Goal: Information Seeking & Learning: Learn about a topic

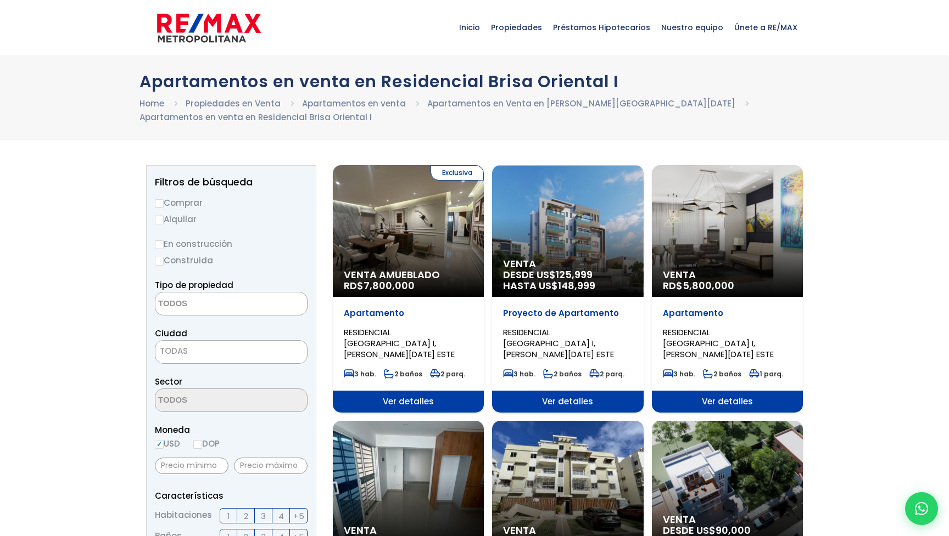
select select
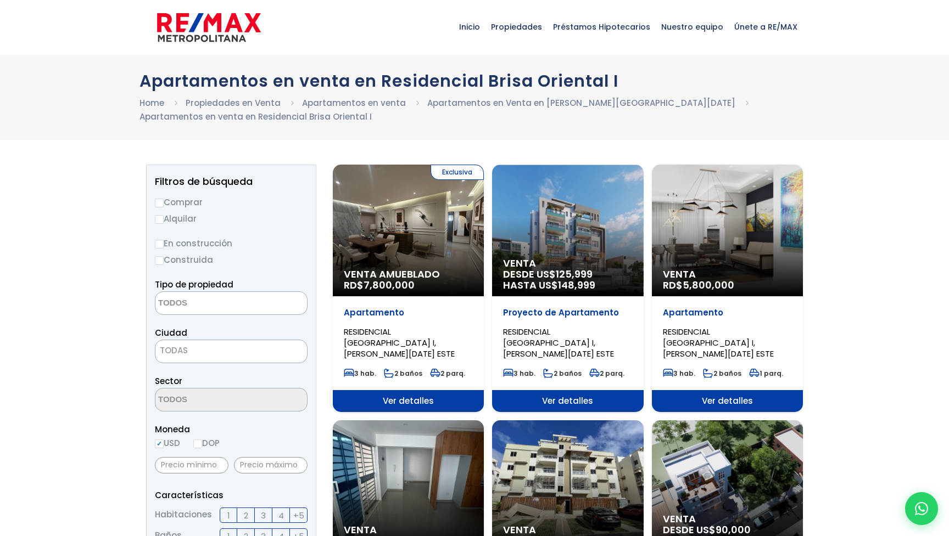
click at [399, 392] on span "Ver detalles" at bounding box center [408, 401] width 151 height 22
click at [419, 259] on div "Exclusiva Venta Amueblado RD$ 7,800,000" at bounding box center [408, 231] width 151 height 132
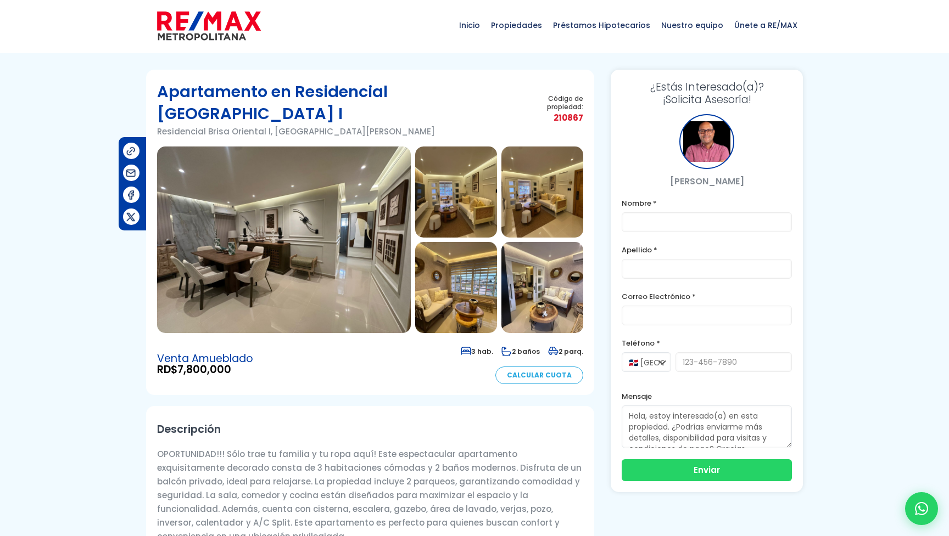
click at [365, 247] on img at bounding box center [284, 240] width 254 height 187
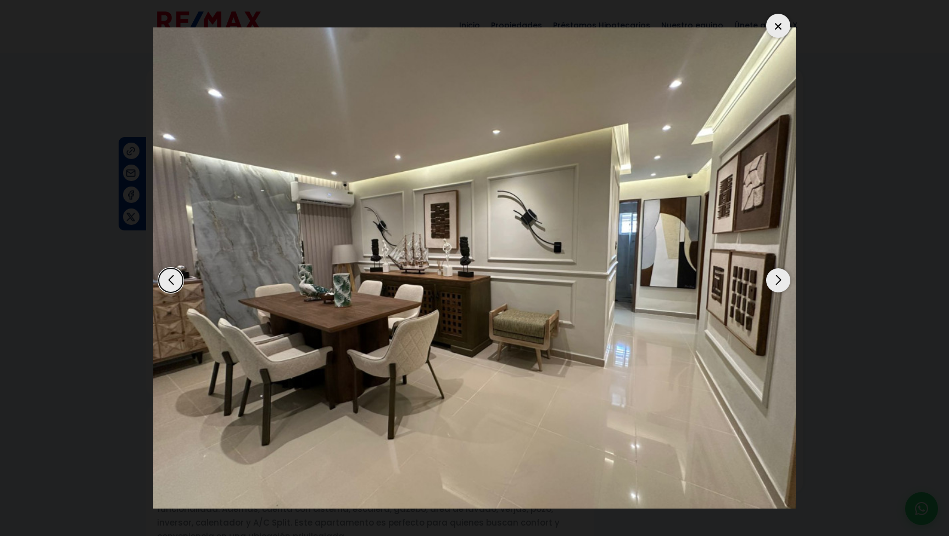
click at [784, 279] on div "Next slide" at bounding box center [778, 280] width 24 height 24
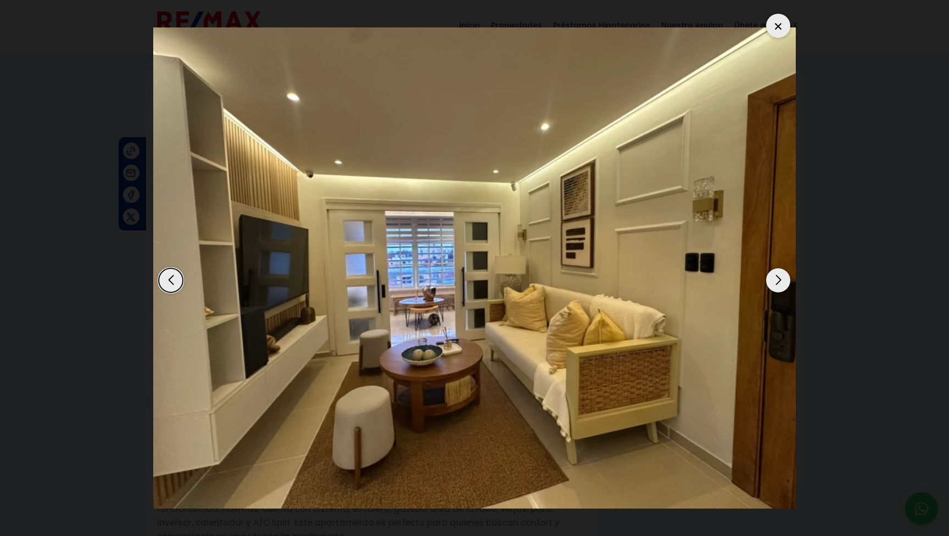
click at [784, 279] on div "Next slide" at bounding box center [778, 280] width 24 height 24
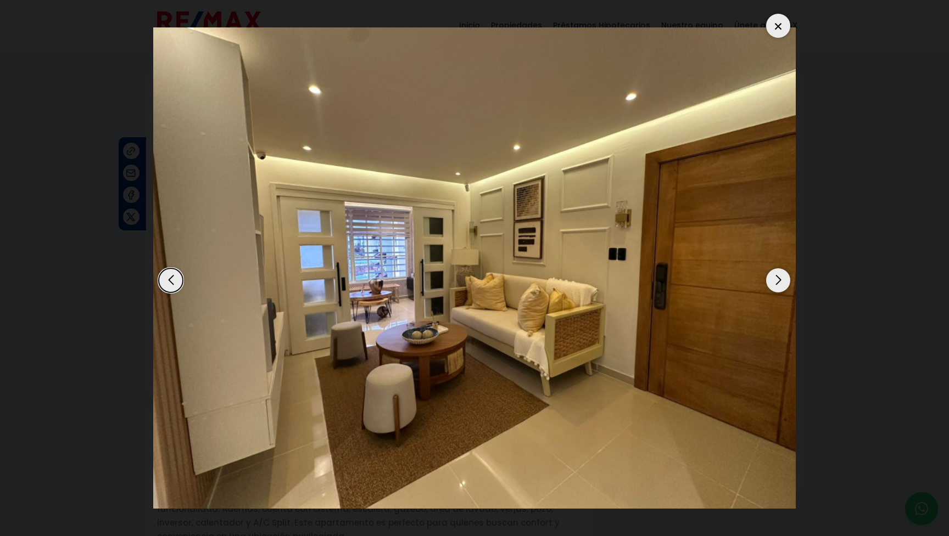
click at [784, 279] on div "Next slide" at bounding box center [778, 280] width 24 height 24
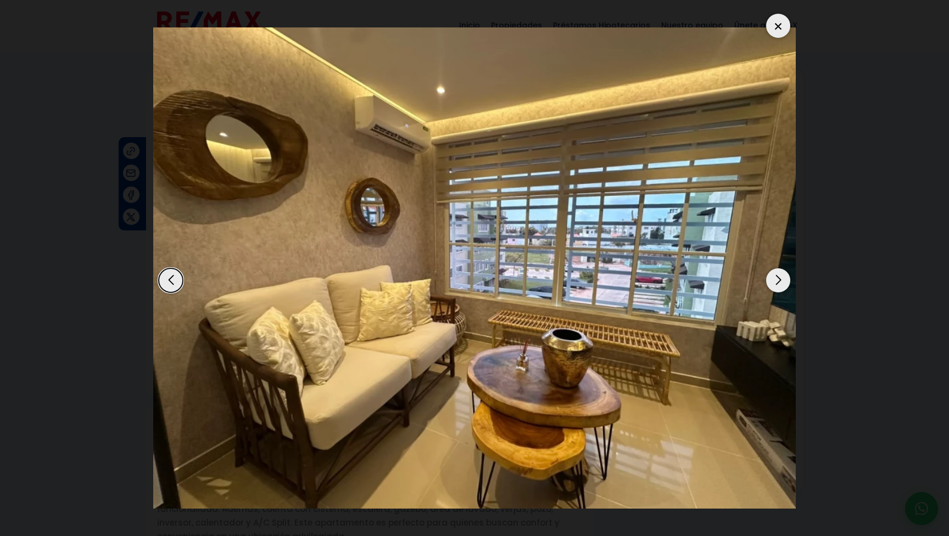
click at [784, 279] on div "Next slide" at bounding box center [778, 280] width 24 height 24
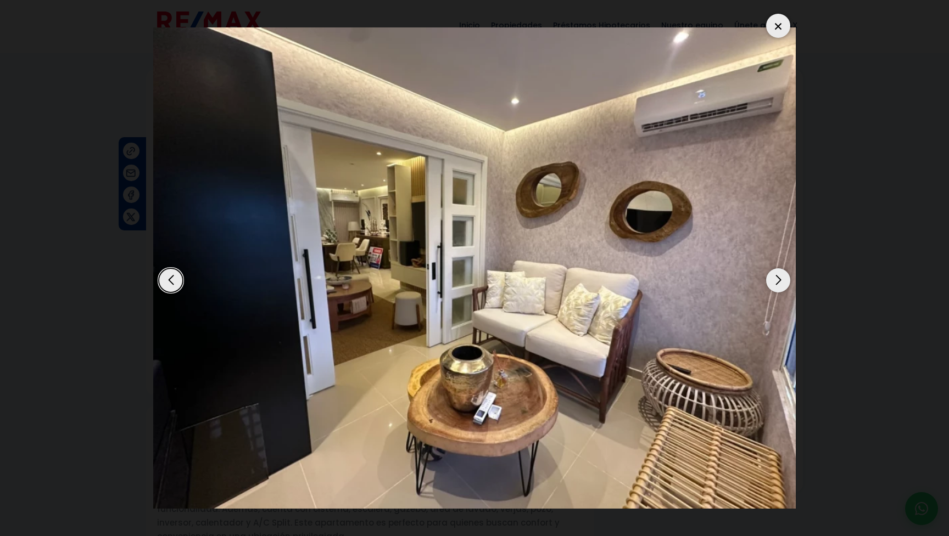
click at [784, 279] on div "Next slide" at bounding box center [778, 280] width 24 height 24
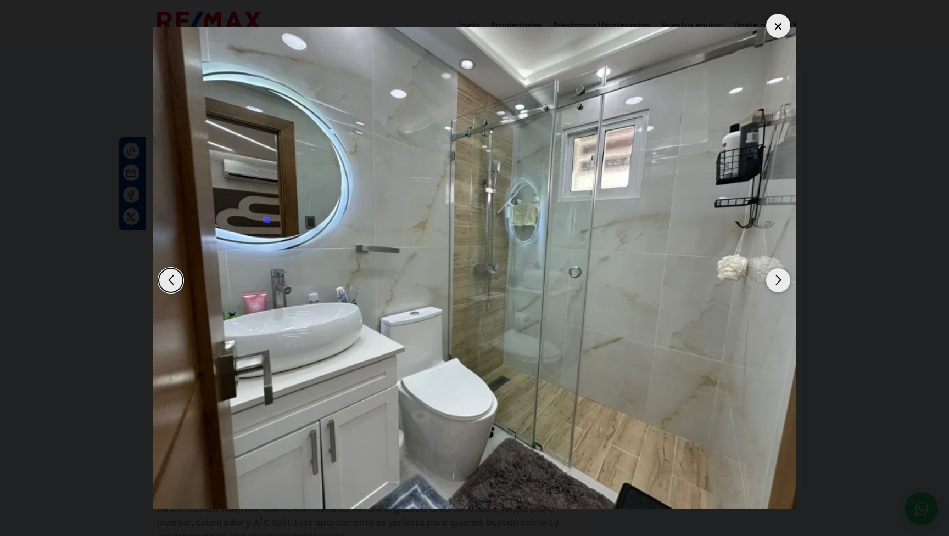
click at [784, 279] on div "Next slide" at bounding box center [778, 280] width 24 height 24
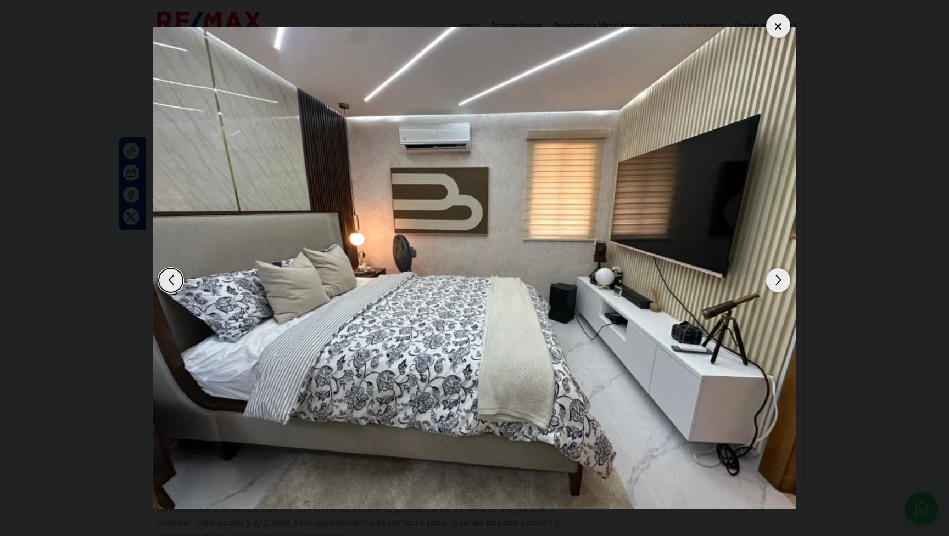
click at [784, 279] on div "Next slide" at bounding box center [778, 280] width 24 height 24
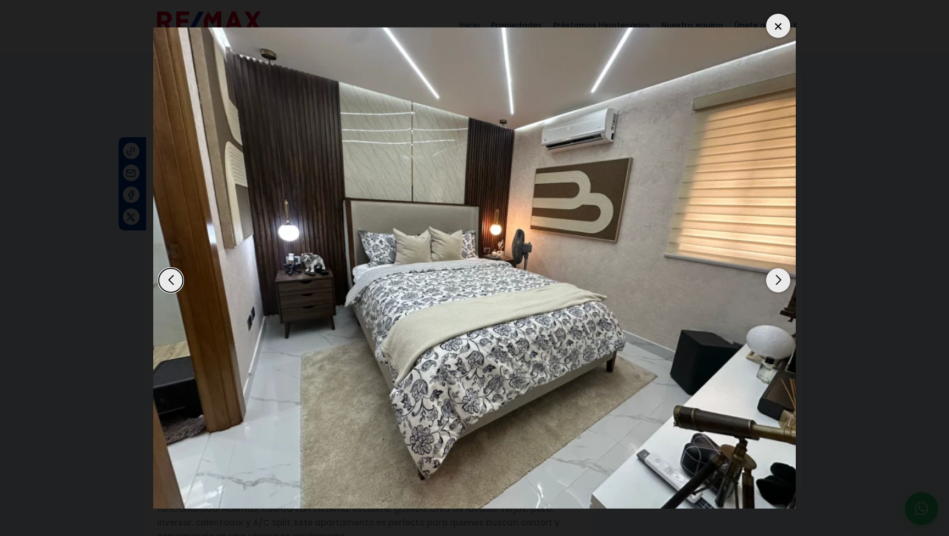
click at [784, 279] on div "Next slide" at bounding box center [778, 280] width 24 height 24
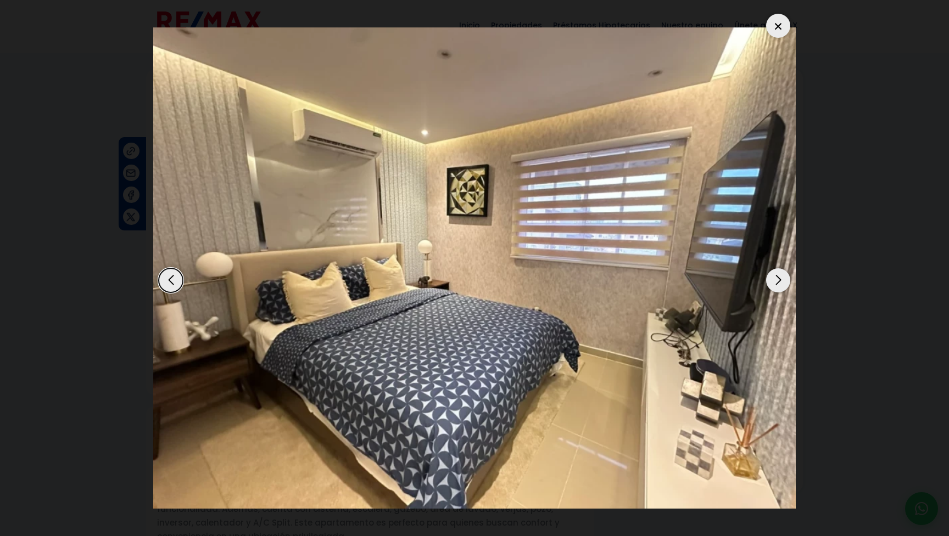
click at [784, 279] on div "Next slide" at bounding box center [778, 280] width 24 height 24
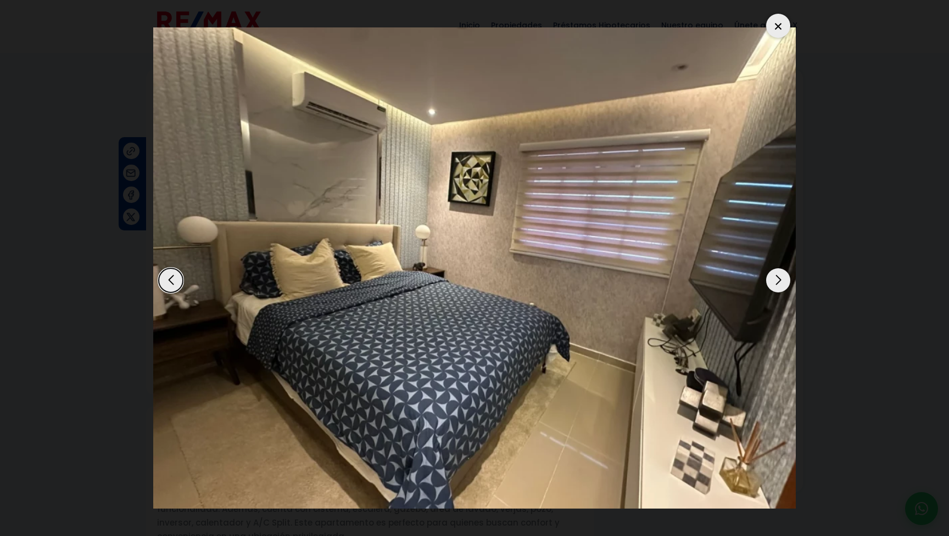
click at [784, 279] on div "Next slide" at bounding box center [778, 280] width 24 height 24
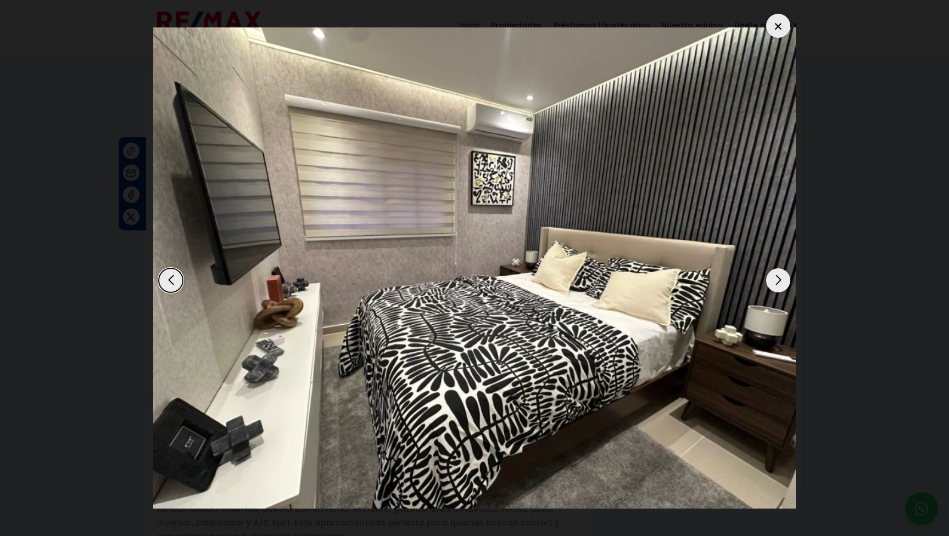
click at [771, 278] on div "Next slide" at bounding box center [778, 280] width 24 height 24
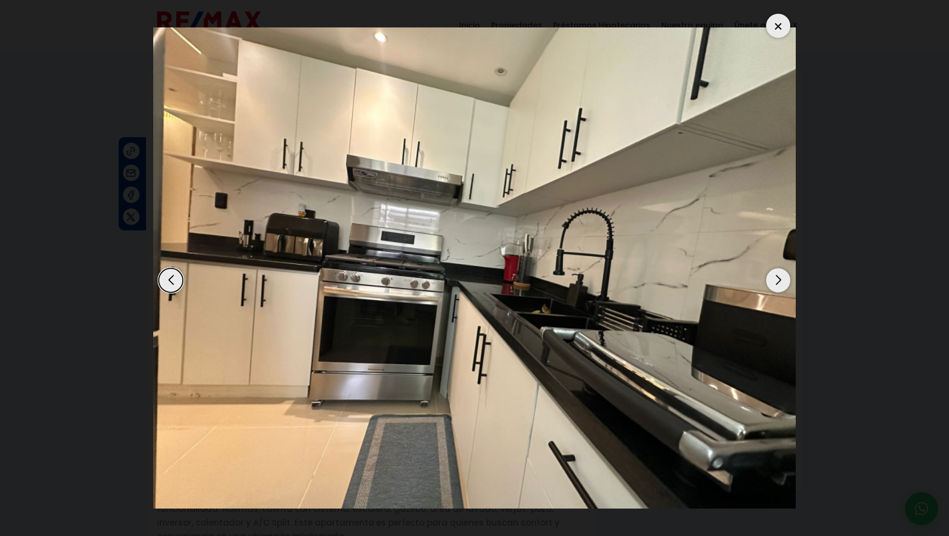
click at [771, 278] on div "Next slide" at bounding box center [778, 280] width 24 height 24
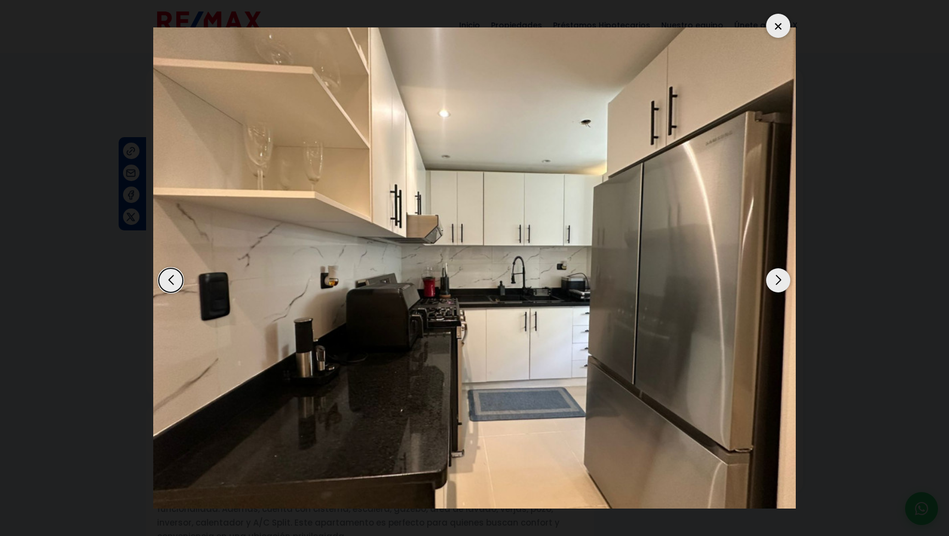
click at [771, 278] on div "Next slide" at bounding box center [778, 280] width 24 height 24
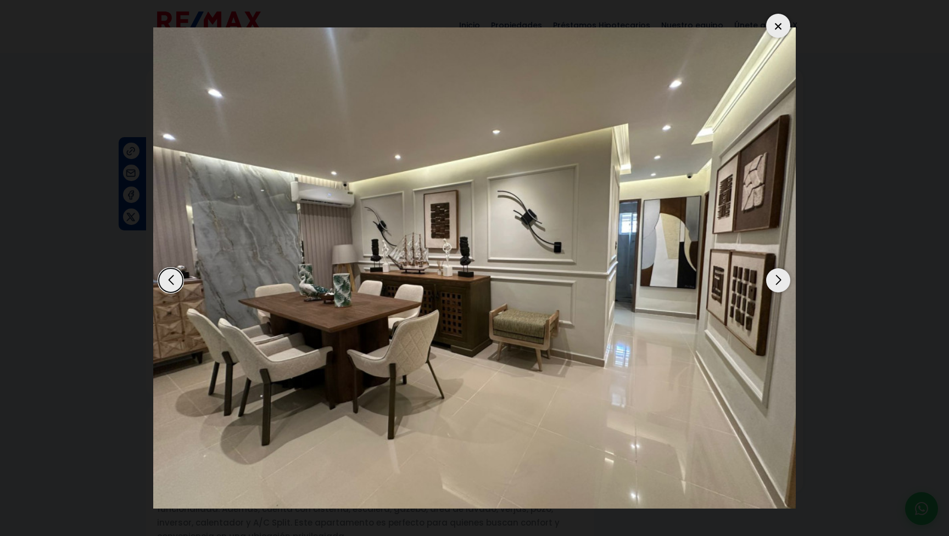
click at [771, 278] on div "Next slide" at bounding box center [778, 280] width 24 height 24
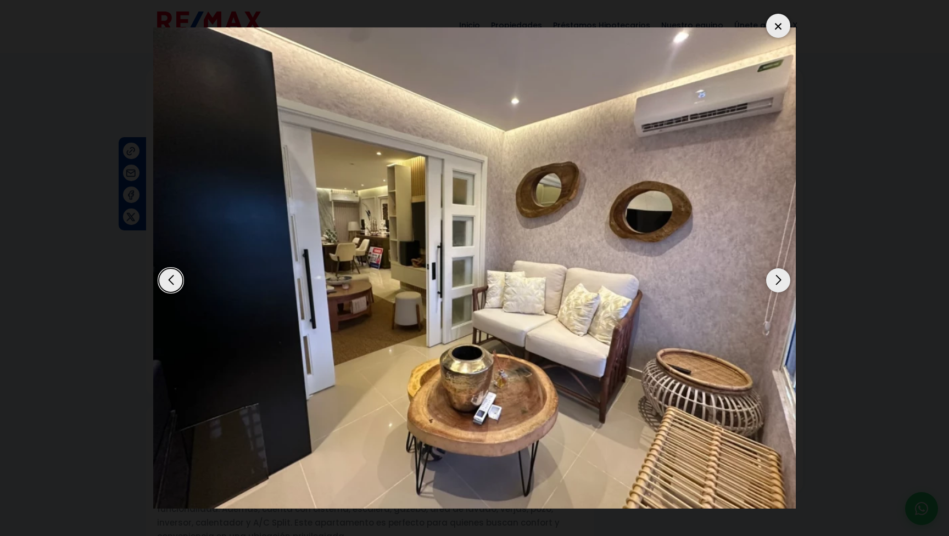
click at [772, 23] on div at bounding box center [778, 26] width 24 height 24
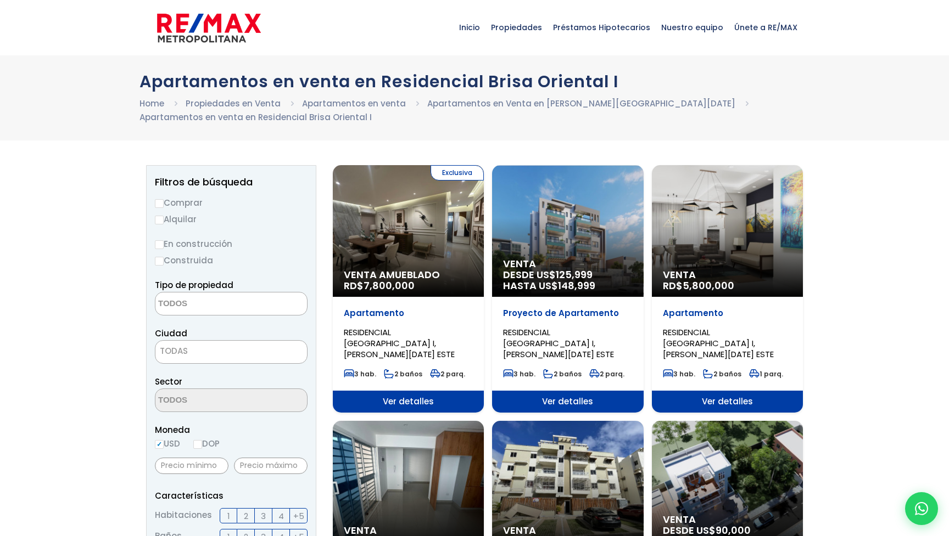
select select
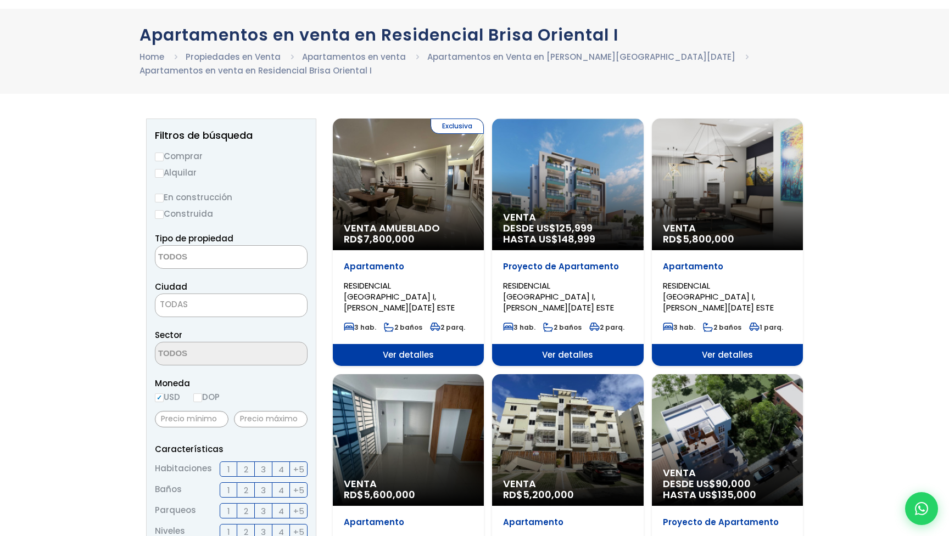
scroll to position [49, 0]
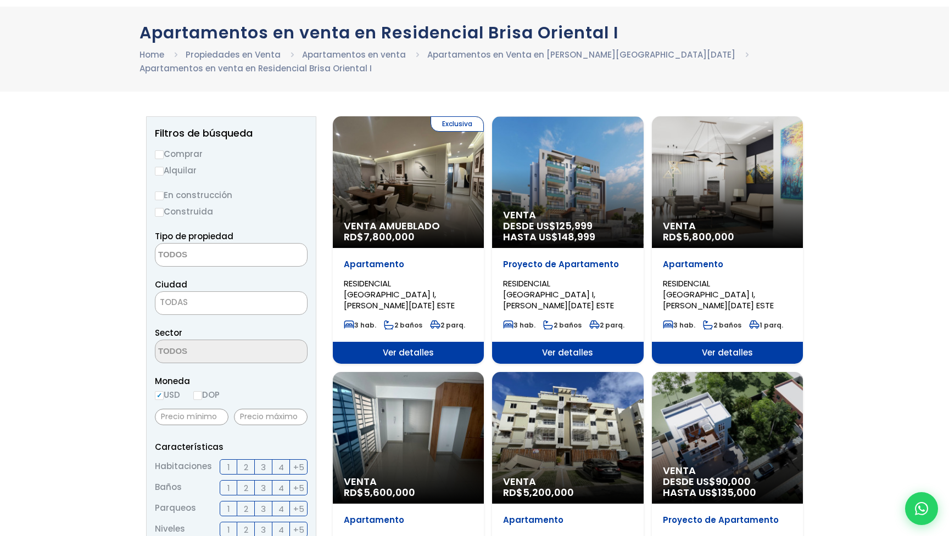
click at [473, 223] on span "Venta" at bounding box center [408, 226] width 129 height 11
click at [484, 179] on div "Venta RD$ 5,800,000" at bounding box center [408, 182] width 151 height 132
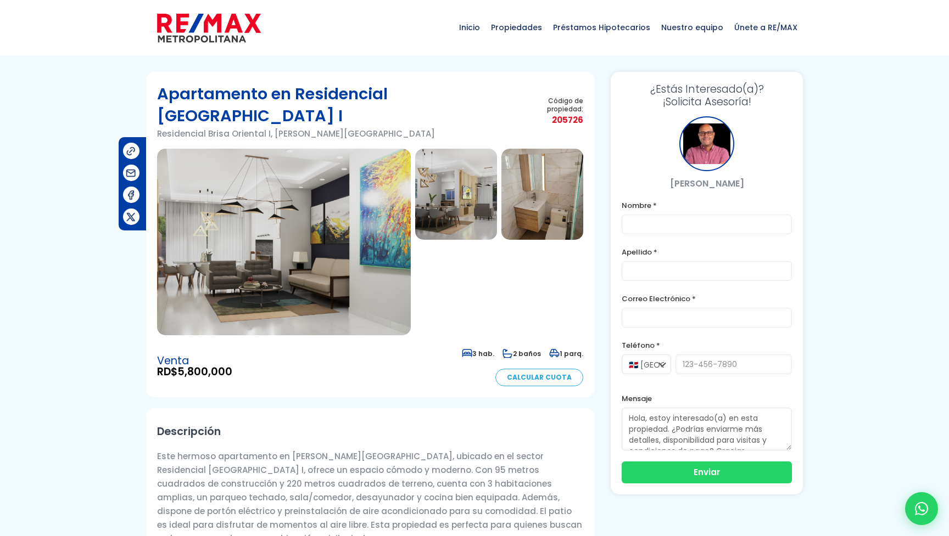
click at [401, 203] on img at bounding box center [284, 242] width 254 height 187
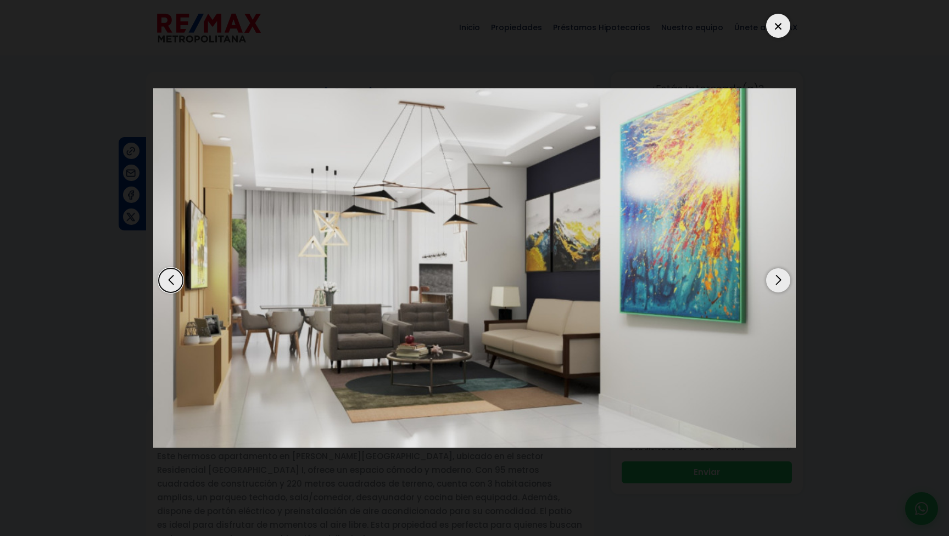
click at [777, 287] on div "Next slide" at bounding box center [778, 280] width 24 height 24
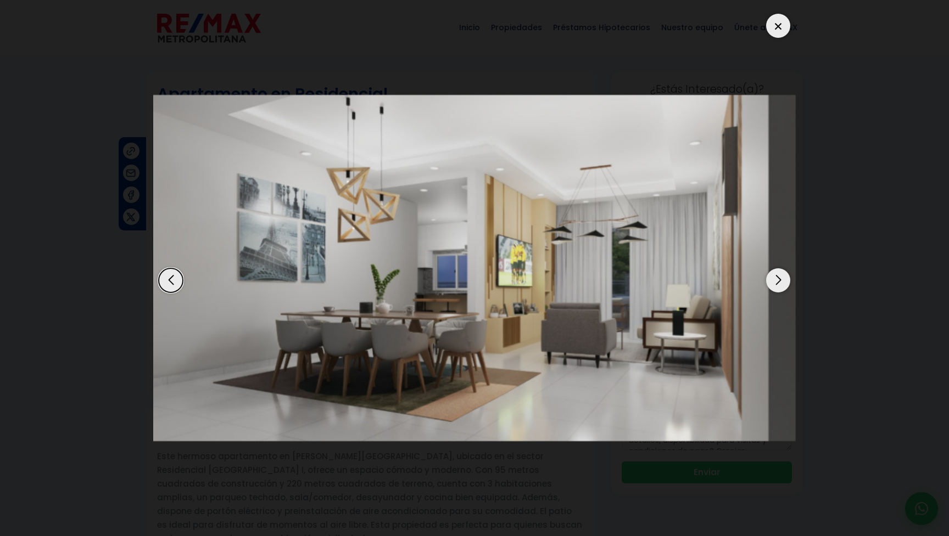
click at [777, 287] on div "Next slide" at bounding box center [778, 280] width 24 height 24
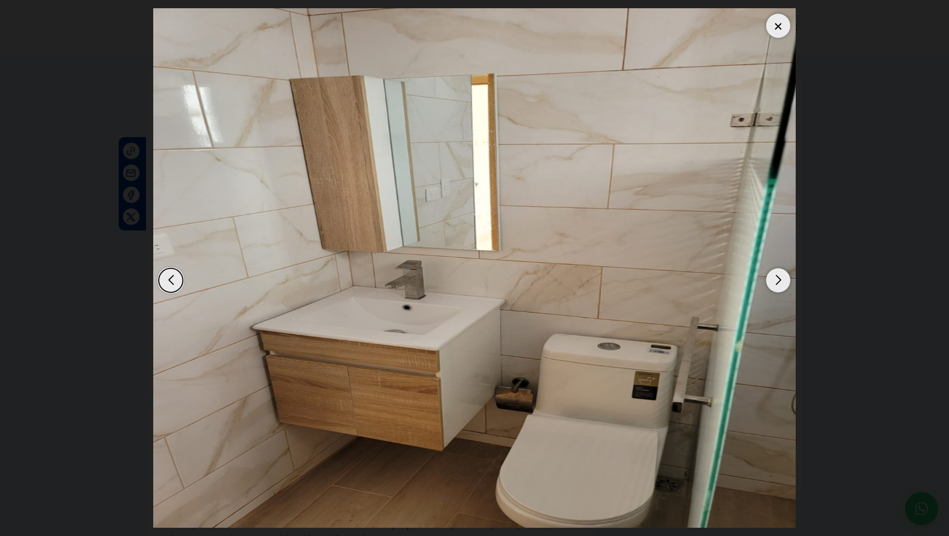
click at [777, 287] on div "Next slide" at bounding box center [778, 280] width 24 height 24
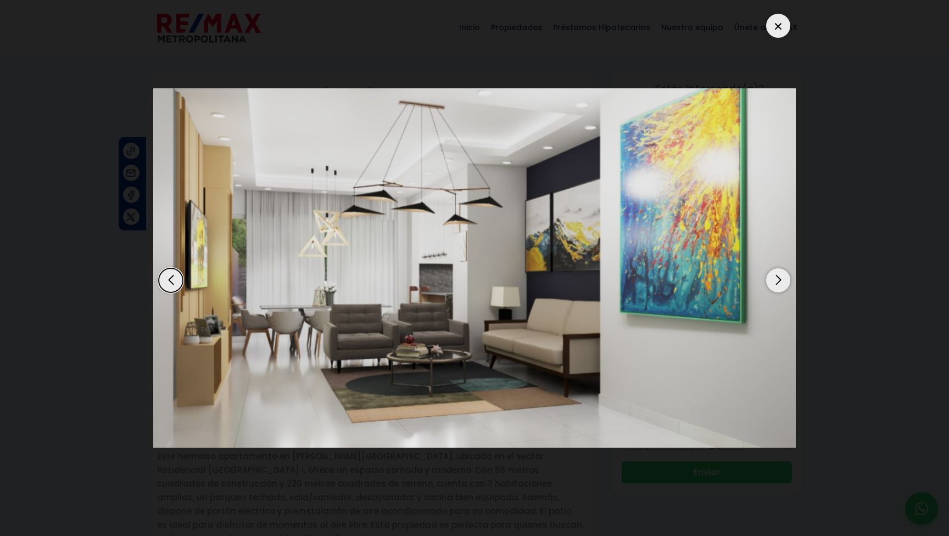
click at [777, 287] on div "Next slide" at bounding box center [778, 280] width 24 height 24
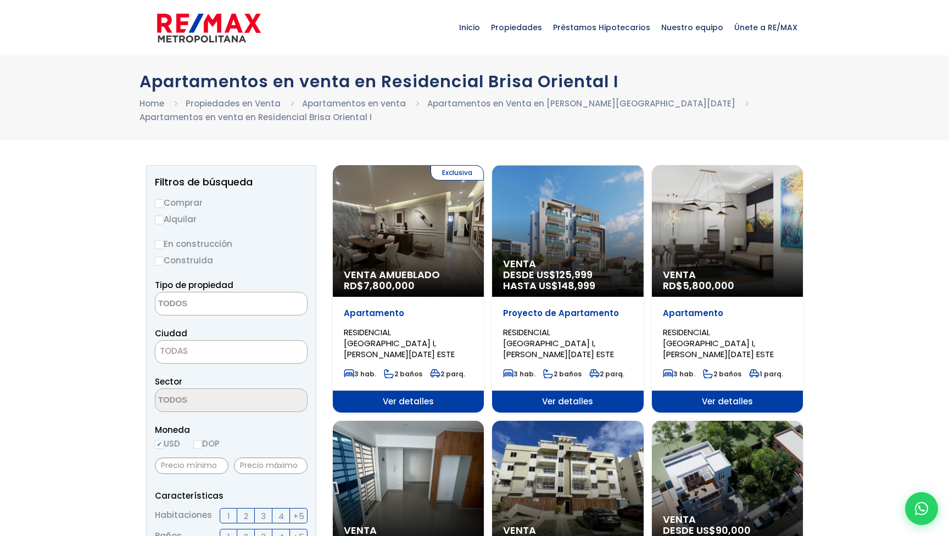
select select
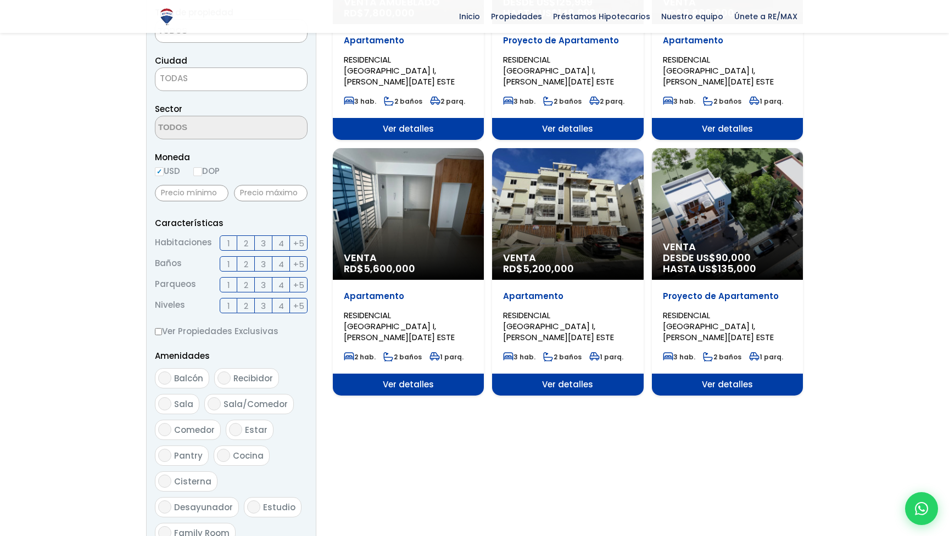
scroll to position [273, 0]
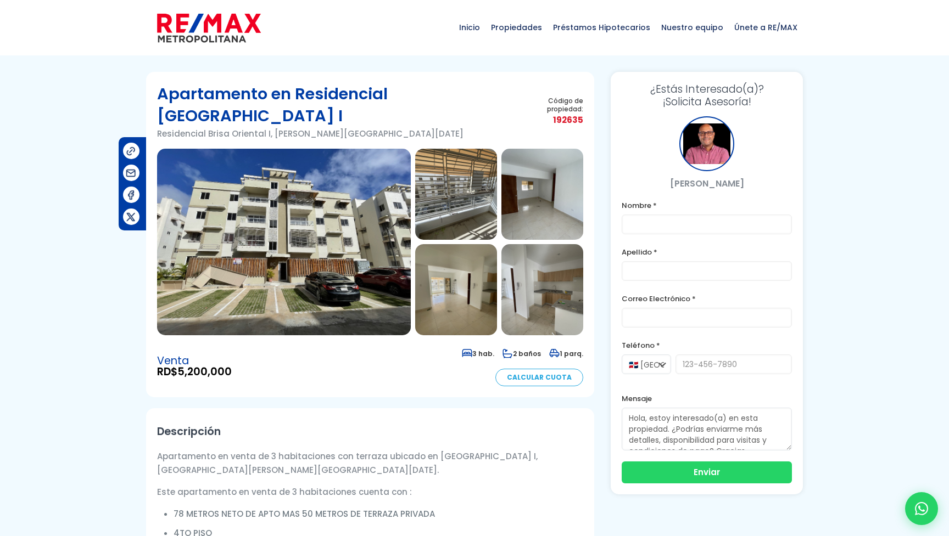
click at [327, 215] on img at bounding box center [284, 242] width 254 height 187
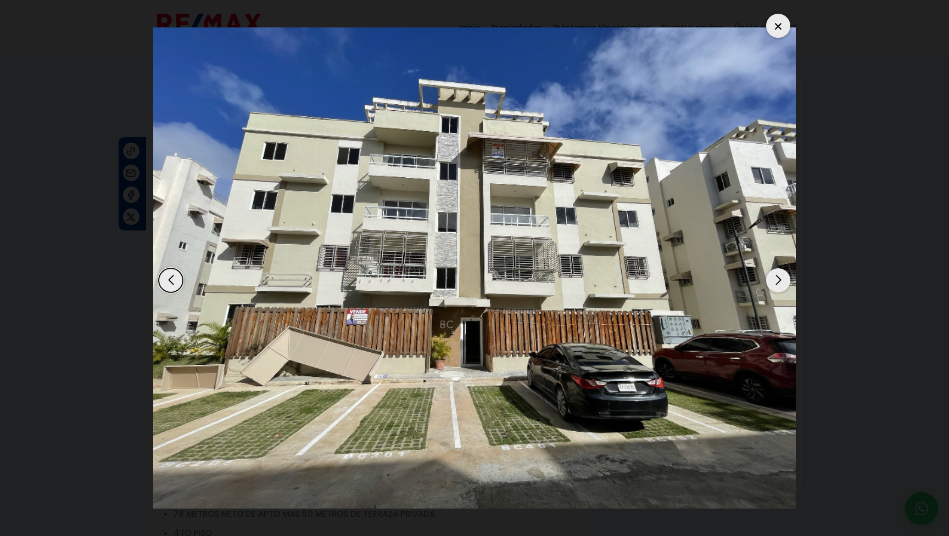
click at [782, 280] on div "Next slide" at bounding box center [778, 280] width 24 height 24
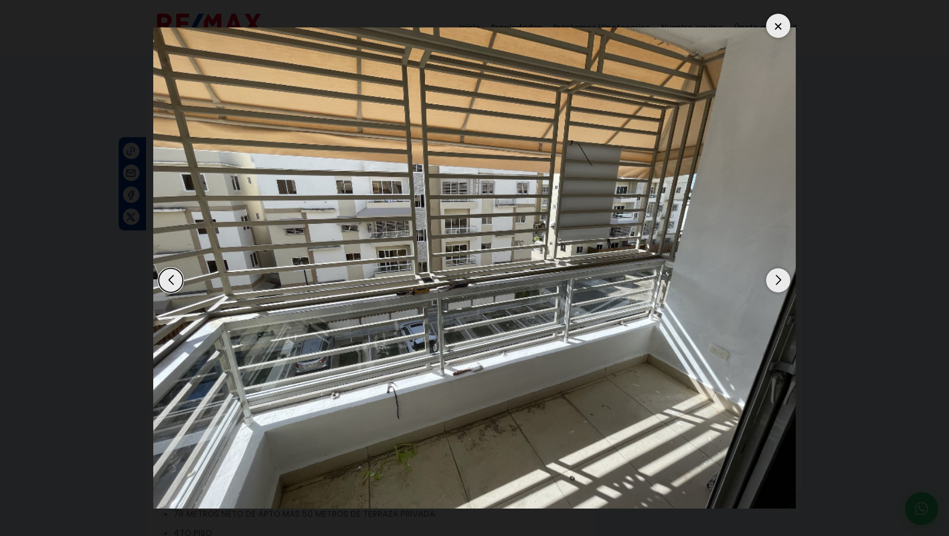
click at [782, 280] on div "Next slide" at bounding box center [778, 280] width 24 height 24
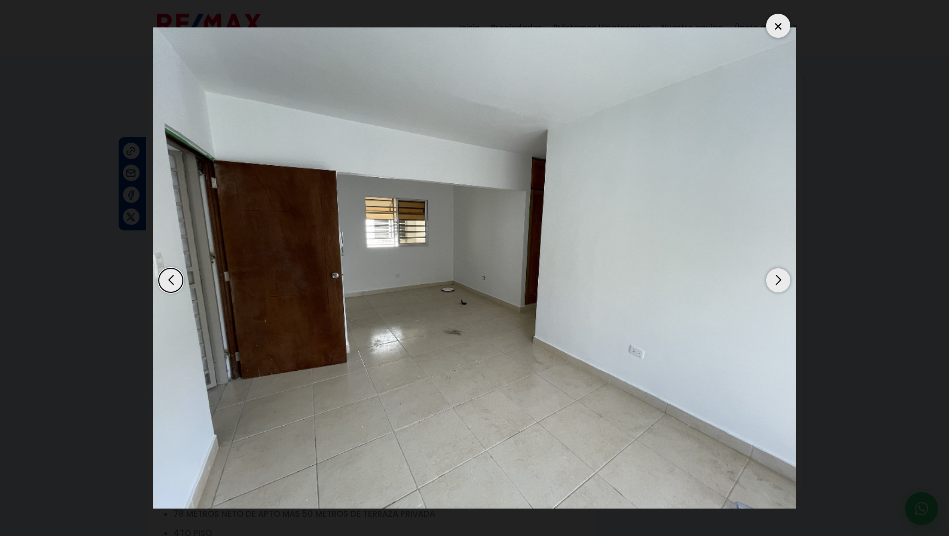
click at [782, 280] on div "Next slide" at bounding box center [778, 280] width 24 height 24
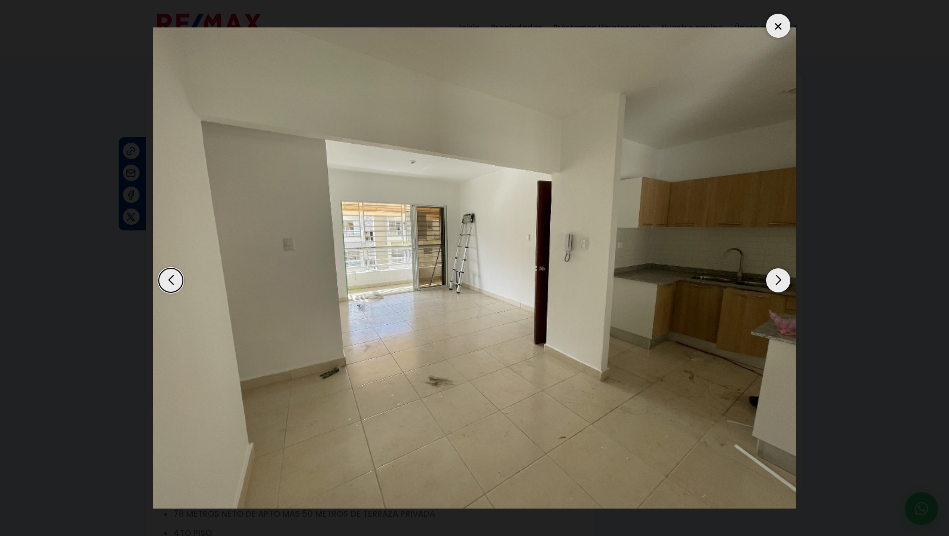
click at [170, 277] on div "Previous slide" at bounding box center [171, 280] width 24 height 24
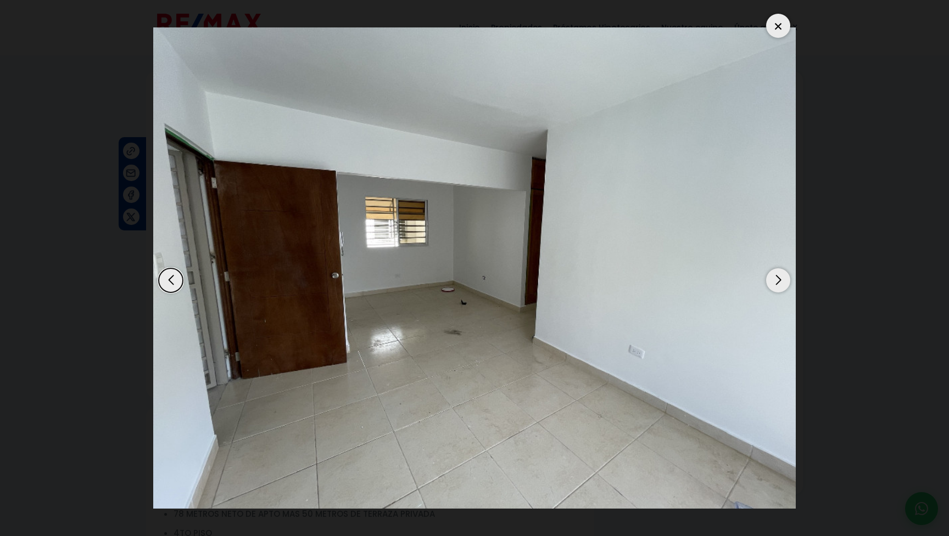
click at [170, 276] on div "Previous slide" at bounding box center [171, 280] width 24 height 24
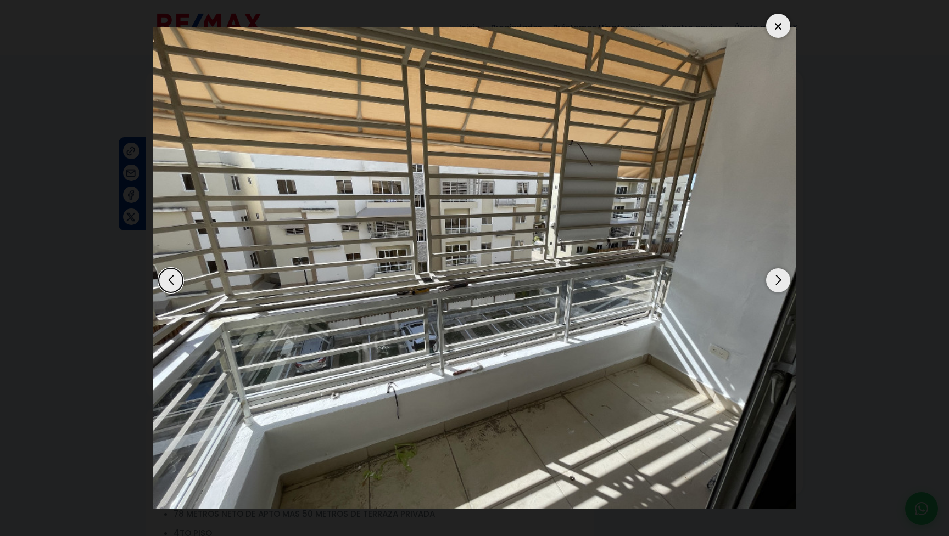
click at [170, 276] on div "Previous slide" at bounding box center [171, 280] width 24 height 24
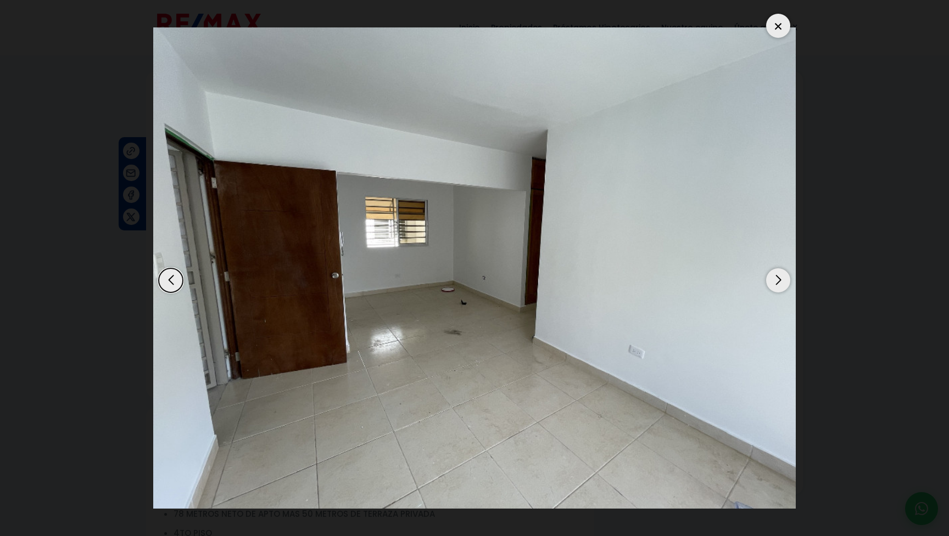
click at [160, 286] on div "Previous slide" at bounding box center [171, 280] width 24 height 24
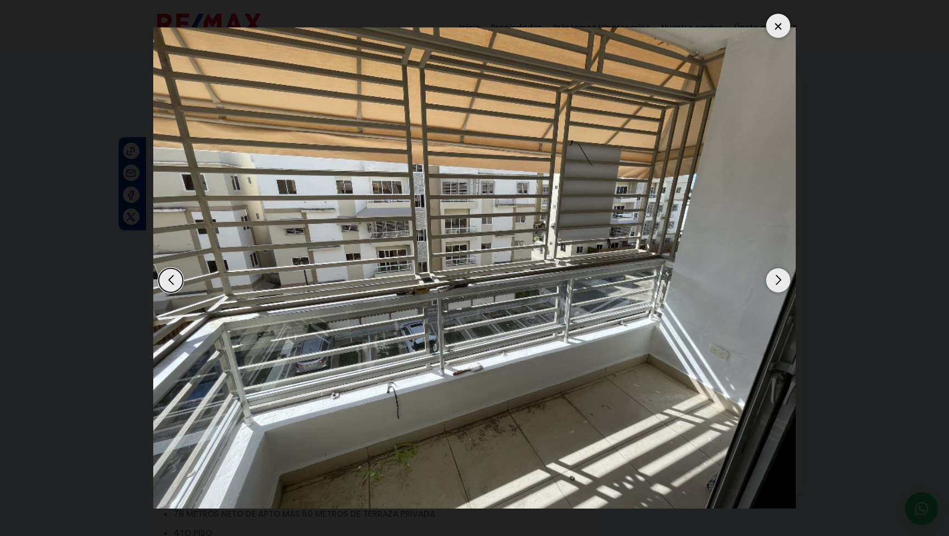
click at [172, 279] on div "Previous slide" at bounding box center [171, 280] width 24 height 24
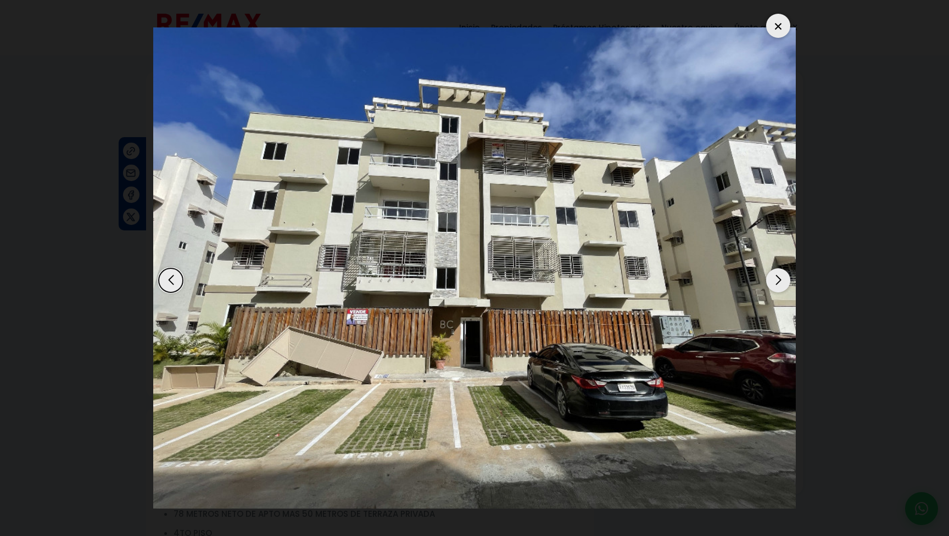
click at [172, 279] on div "Previous slide" at bounding box center [171, 280] width 24 height 24
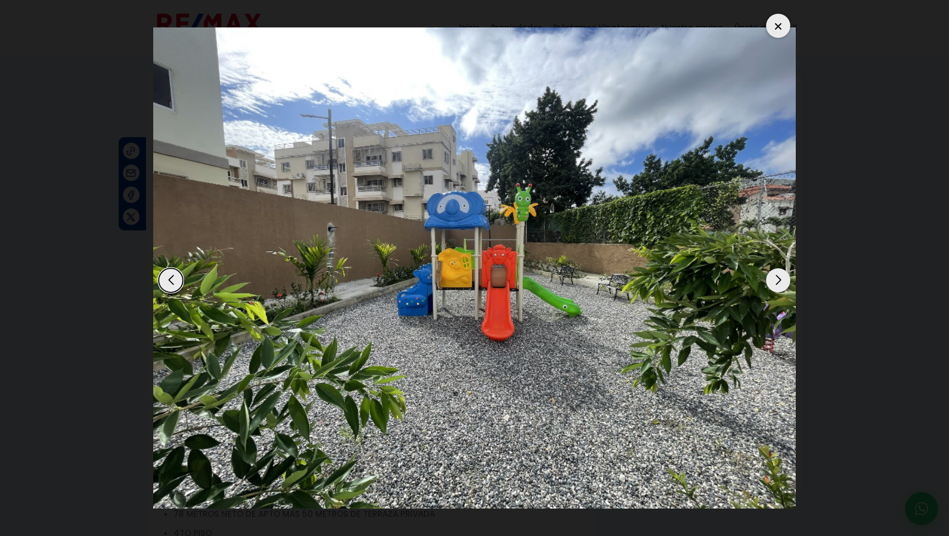
click at [172, 279] on div "Previous slide" at bounding box center [171, 280] width 24 height 24
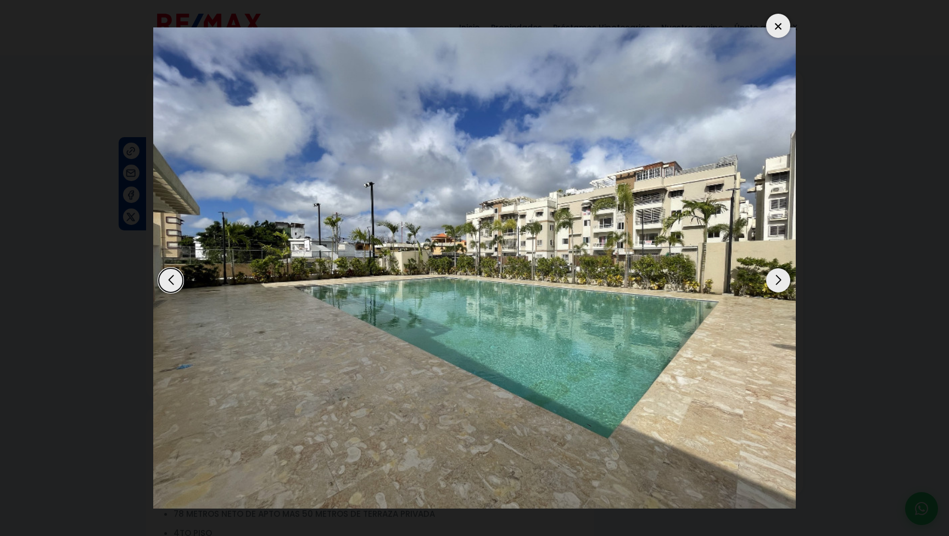
click at [782, 18] on div at bounding box center [778, 26] width 24 height 24
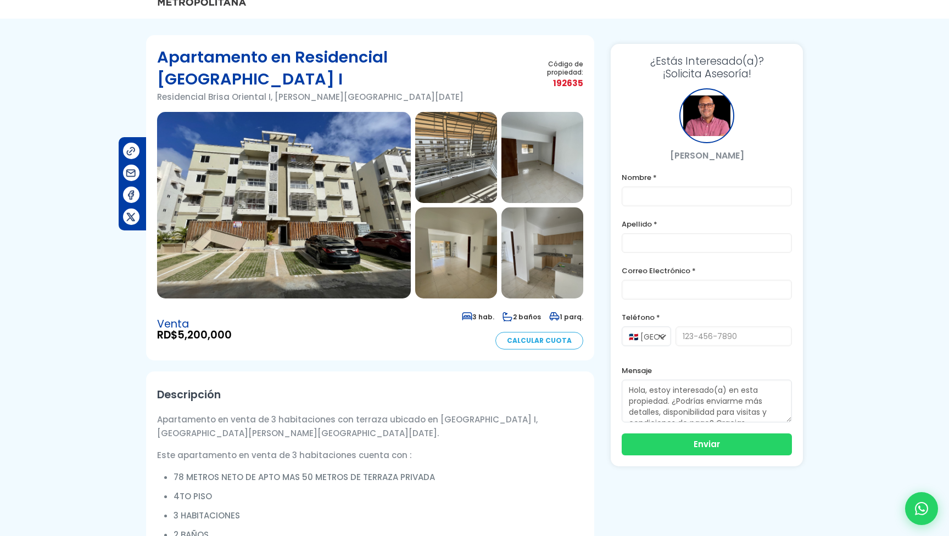
scroll to position [35, 0]
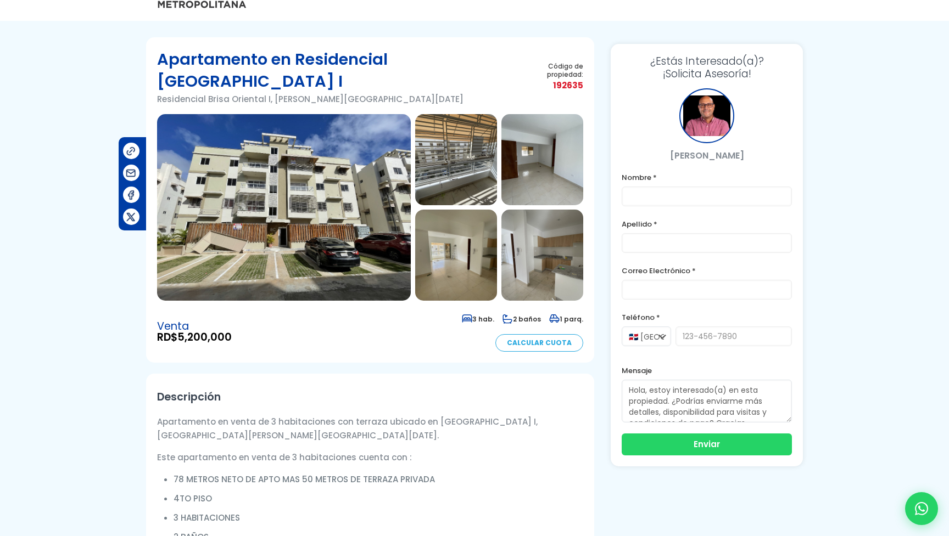
click at [441, 233] on img at bounding box center [456, 255] width 82 height 91
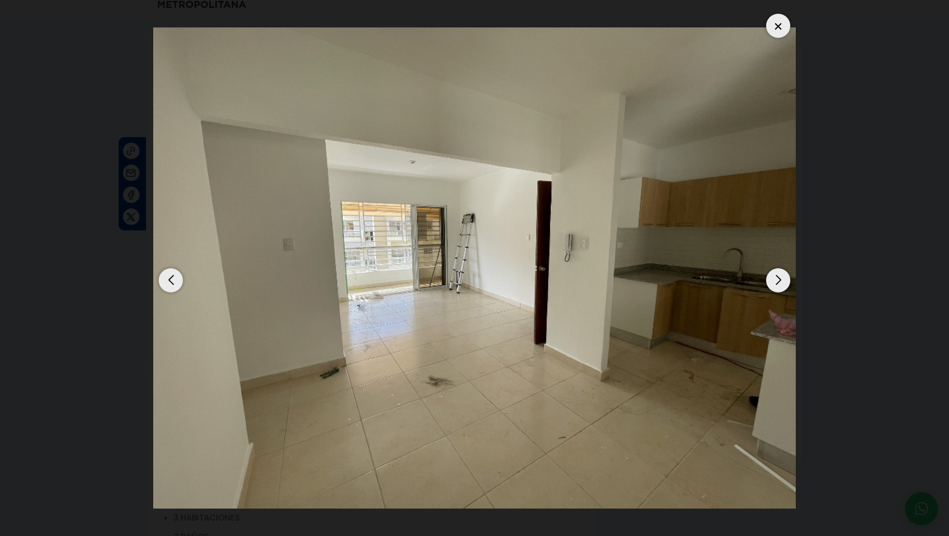
click at [776, 279] on div "Next slide" at bounding box center [778, 280] width 24 height 24
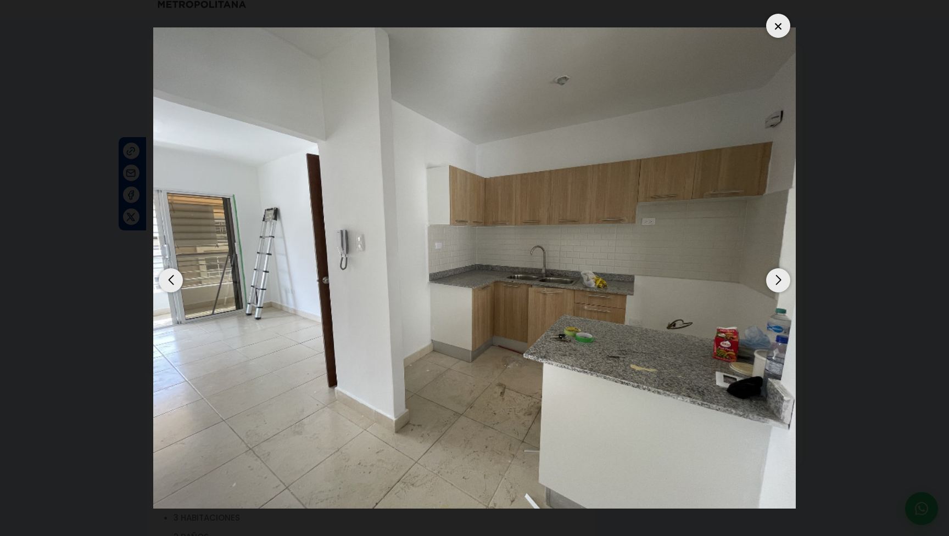
click at [776, 279] on div "Next slide" at bounding box center [778, 280] width 24 height 24
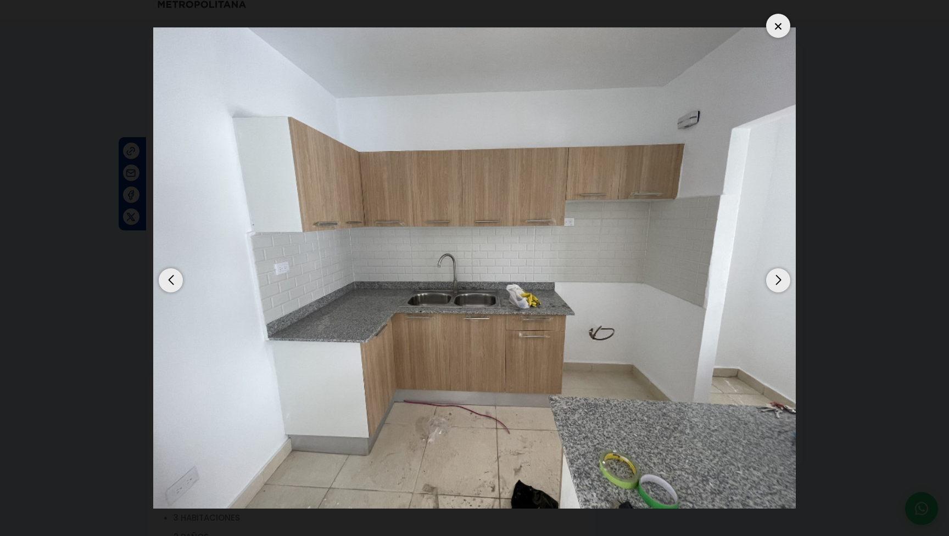
click at [776, 279] on div "Next slide" at bounding box center [778, 280] width 24 height 24
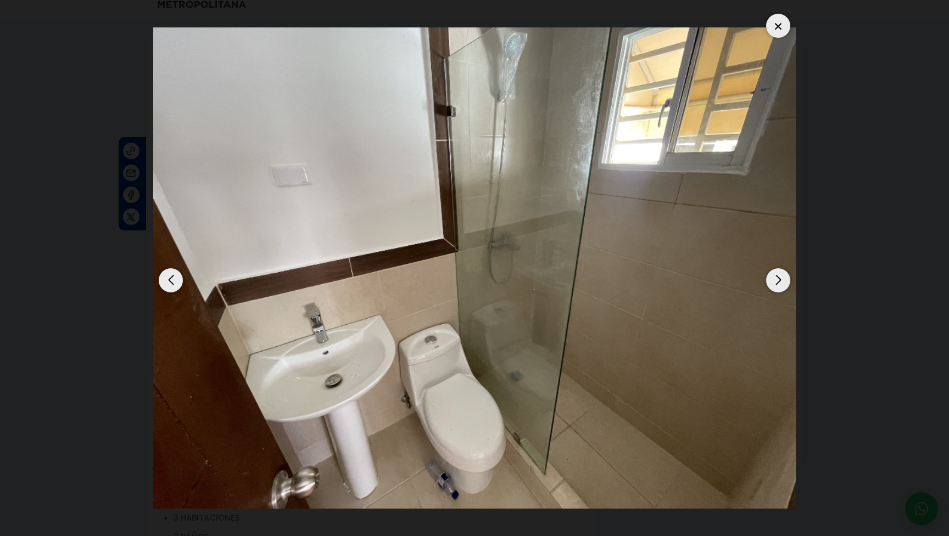
click at [776, 279] on div "Next slide" at bounding box center [778, 280] width 24 height 24
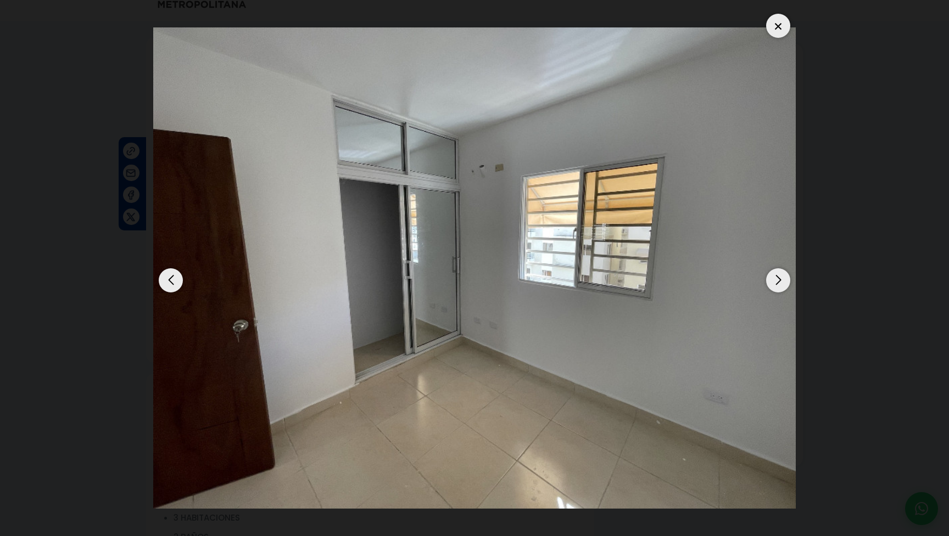
click at [776, 279] on div "Next slide" at bounding box center [778, 280] width 24 height 24
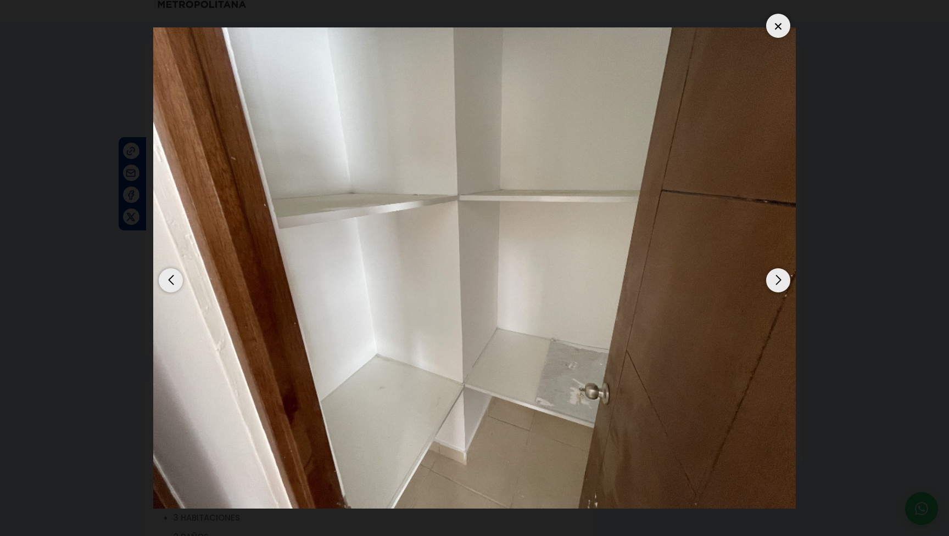
click at [776, 279] on div "Next slide" at bounding box center [778, 280] width 24 height 24
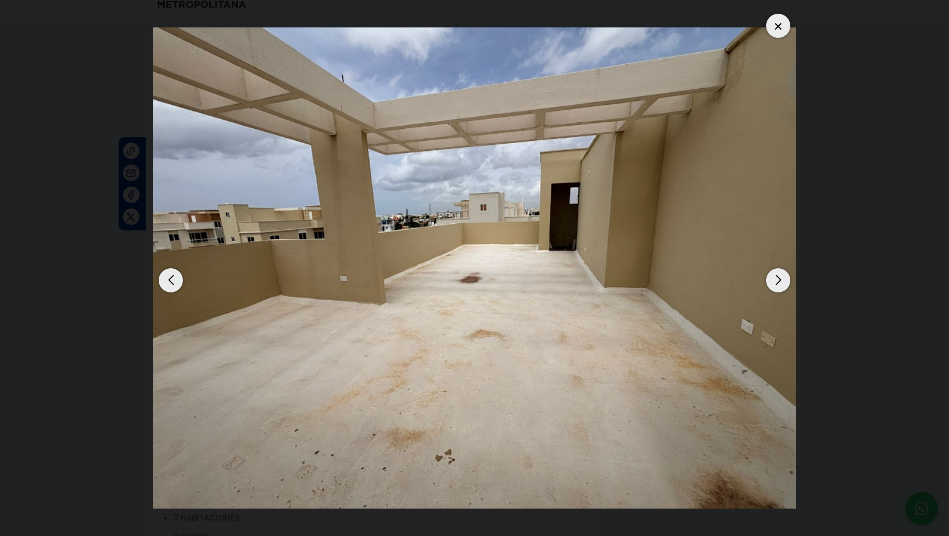
click at [776, 279] on div "Next slide" at bounding box center [778, 280] width 24 height 24
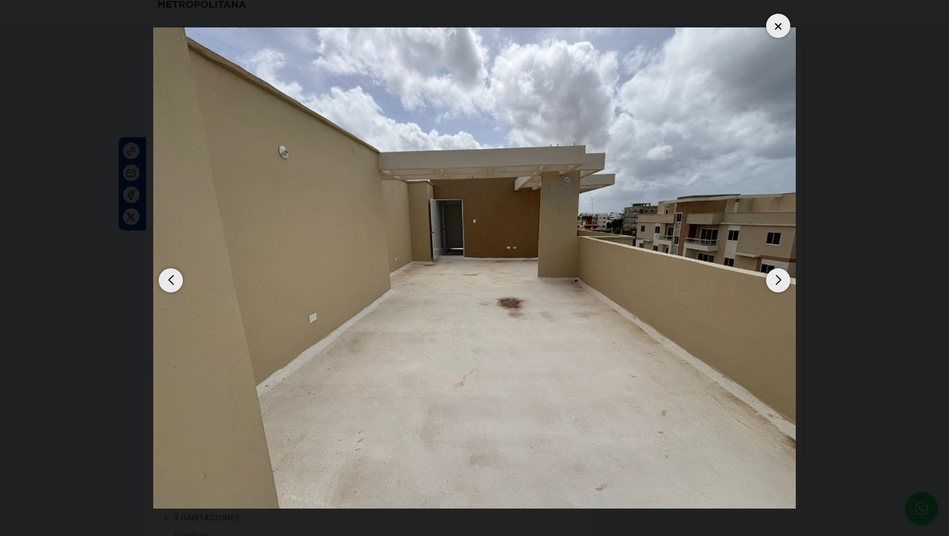
click at [776, 279] on div "Next slide" at bounding box center [778, 280] width 24 height 24
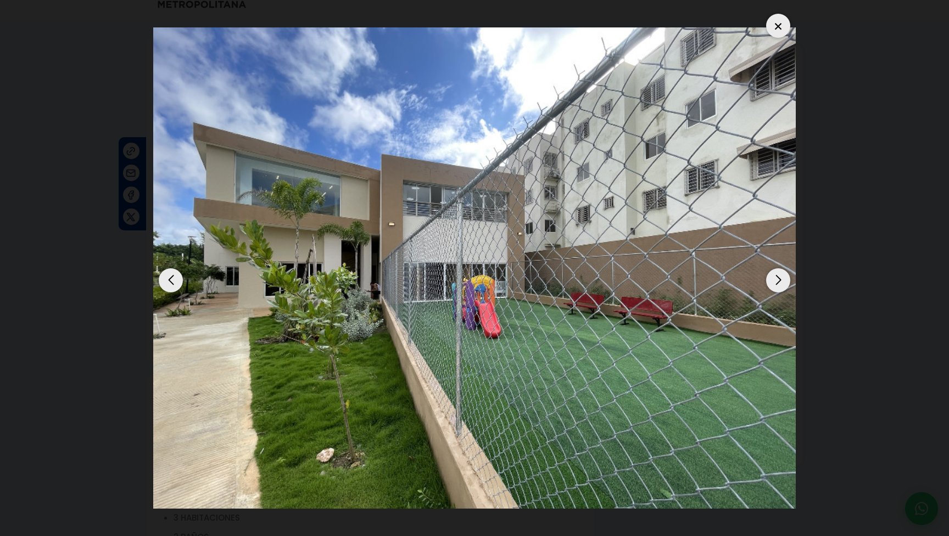
click at [776, 279] on div "Next slide" at bounding box center [778, 280] width 24 height 24
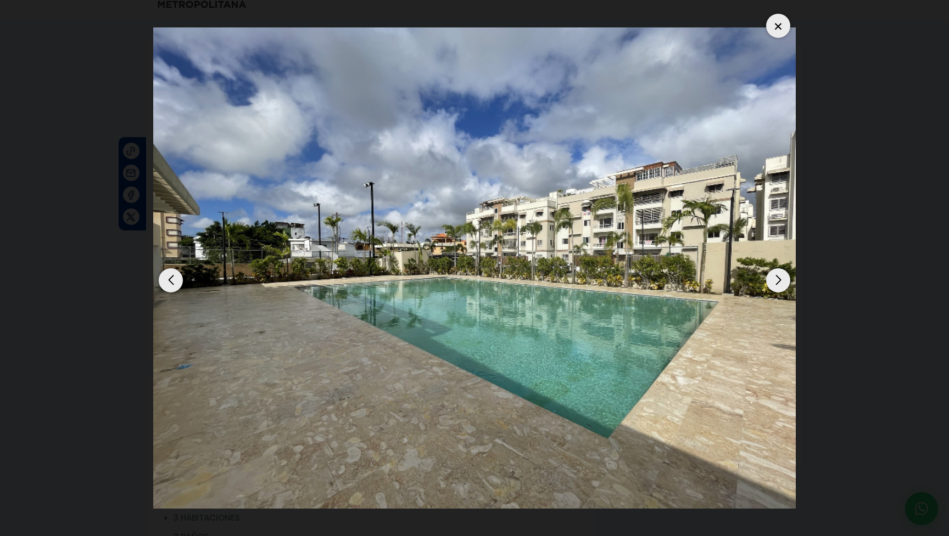
click at [776, 279] on div "Next slide" at bounding box center [778, 280] width 24 height 24
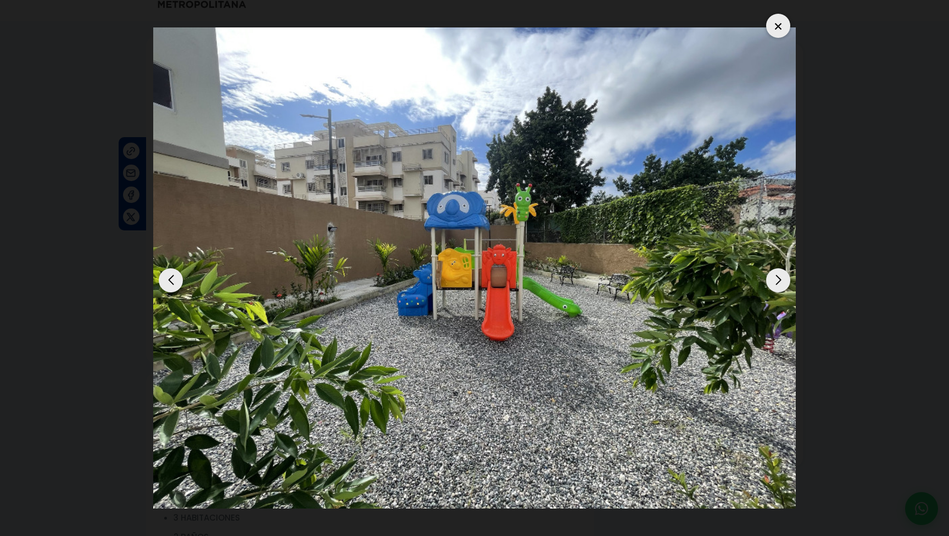
click at [776, 279] on div "Next slide" at bounding box center [778, 280] width 24 height 24
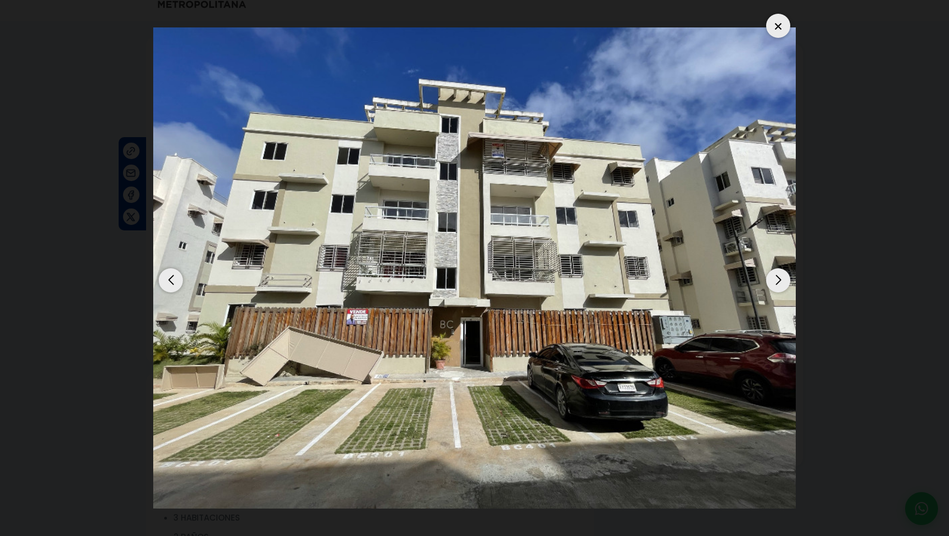
click at [776, 279] on div "Next slide" at bounding box center [778, 280] width 24 height 24
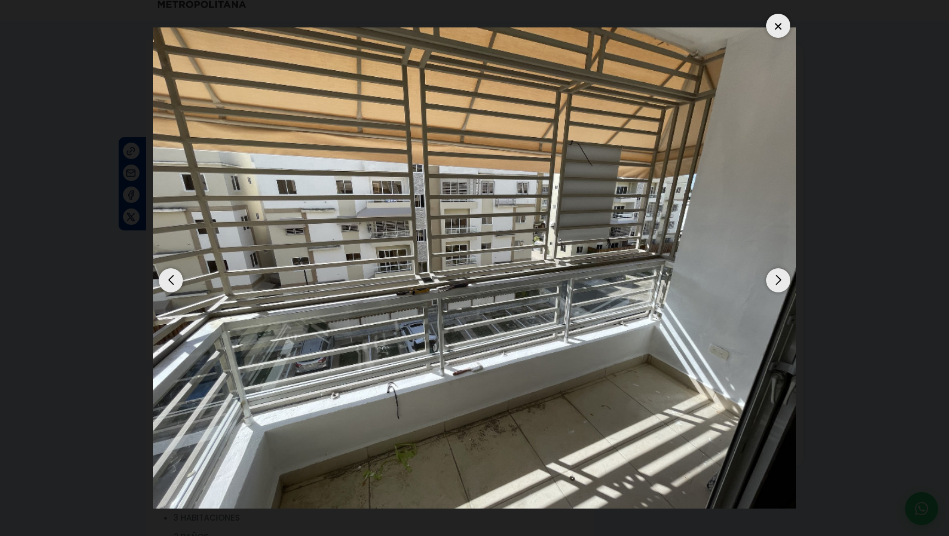
click at [776, 279] on div "Next slide" at bounding box center [778, 280] width 24 height 24
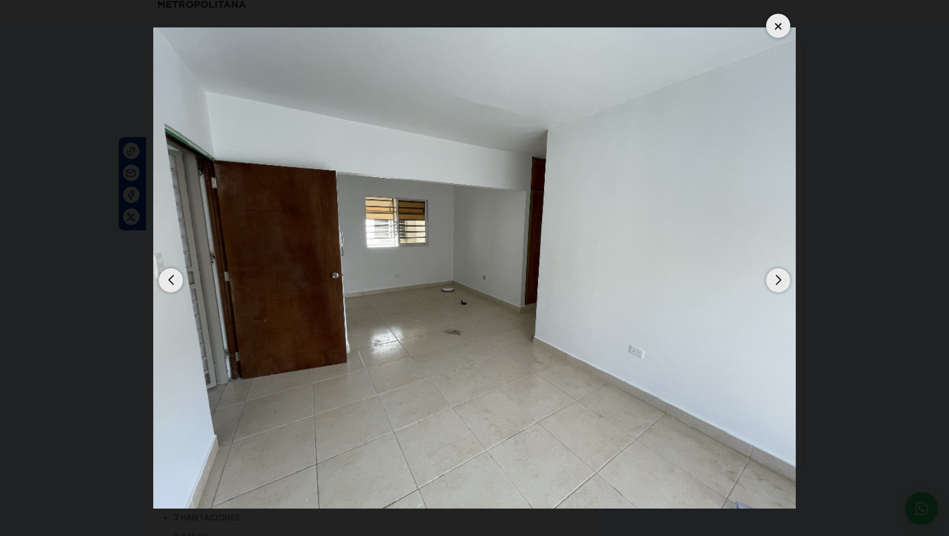
click at [779, 25] on div at bounding box center [778, 26] width 24 height 24
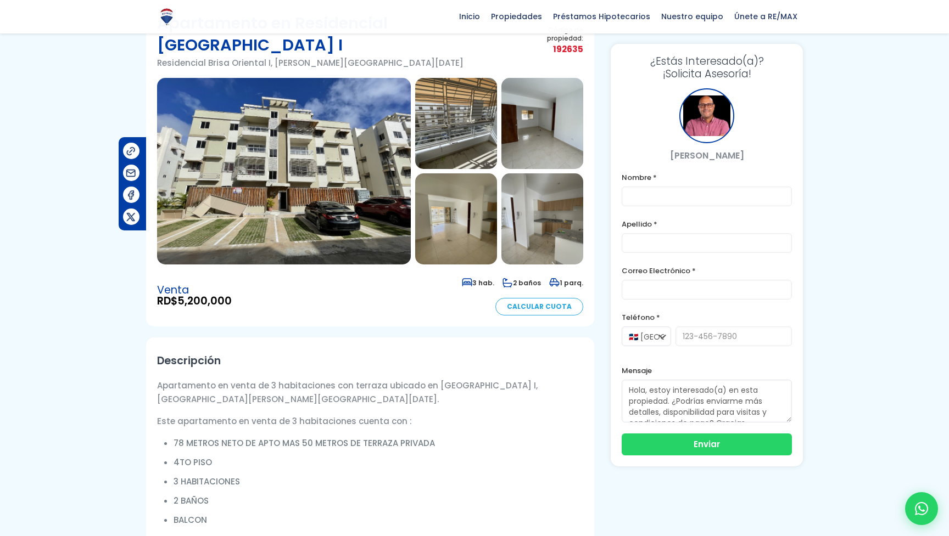
scroll to position [69, 0]
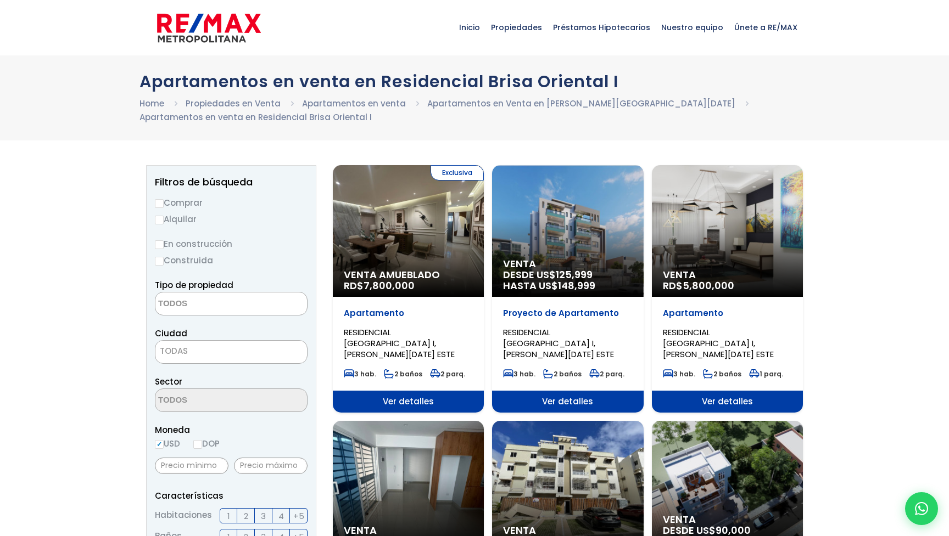
select select
click at [516, 25] on span "Propiedades" at bounding box center [516, 27] width 62 height 33
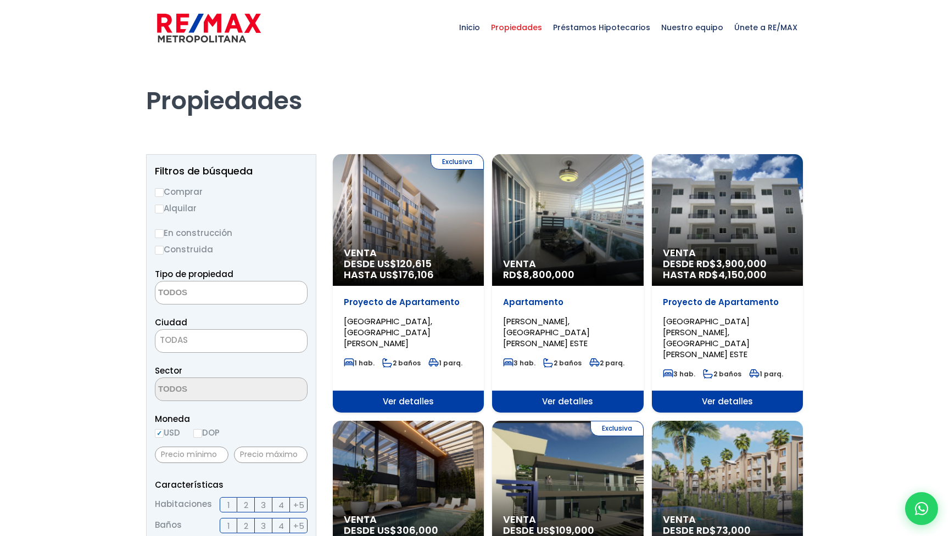
select select
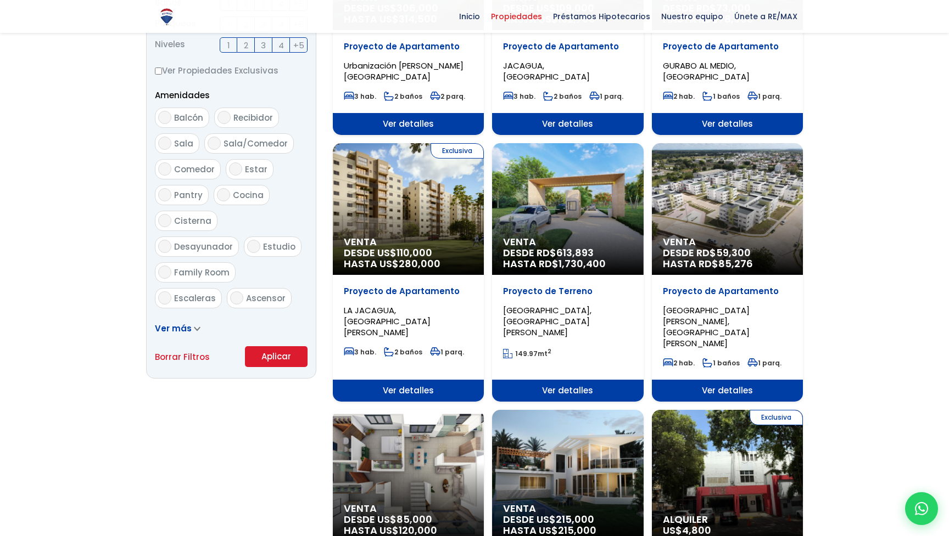
scroll to position [523, 0]
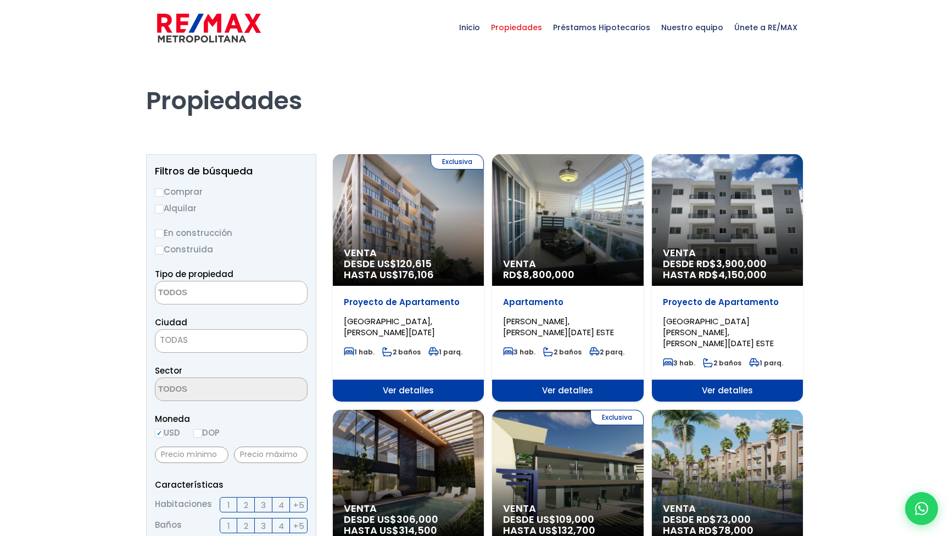
select select
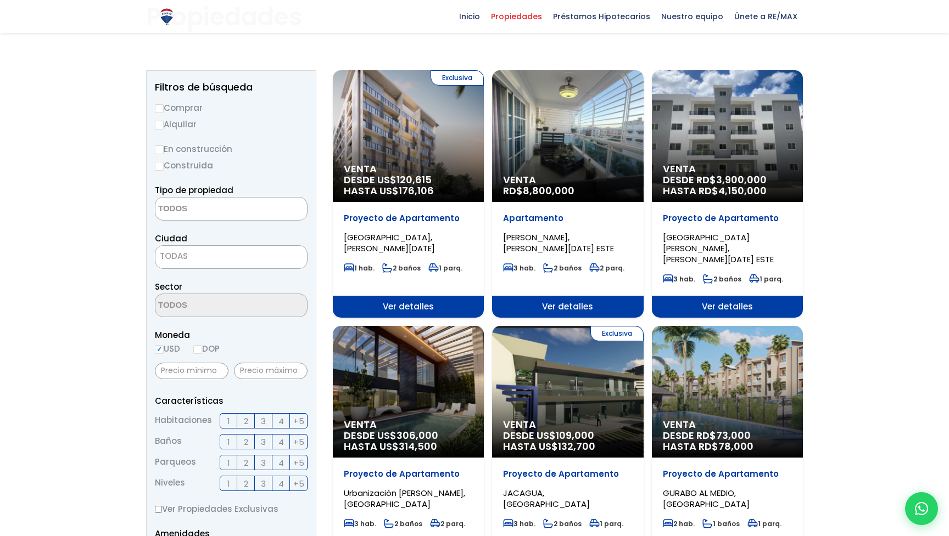
scroll to position [85, 0]
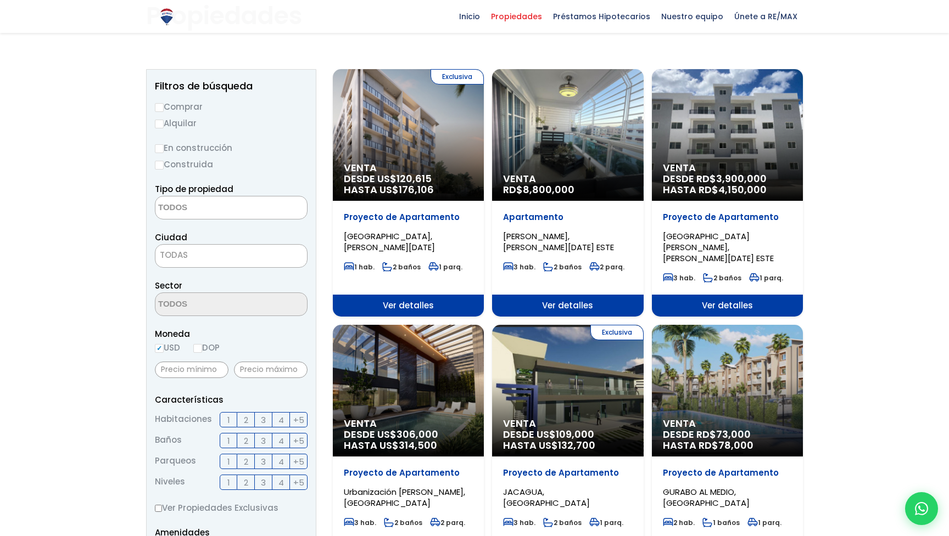
click at [265, 419] on span "3" at bounding box center [263, 420] width 5 height 14
click at [0, 0] on input "3" at bounding box center [0, 0] width 0 height 0
click at [260, 441] on label "3" at bounding box center [264, 440] width 18 height 15
click at [0, 0] on input "3" at bounding box center [0, 0] width 0 height 0
click at [244, 485] on span "2" at bounding box center [246, 483] width 4 height 14
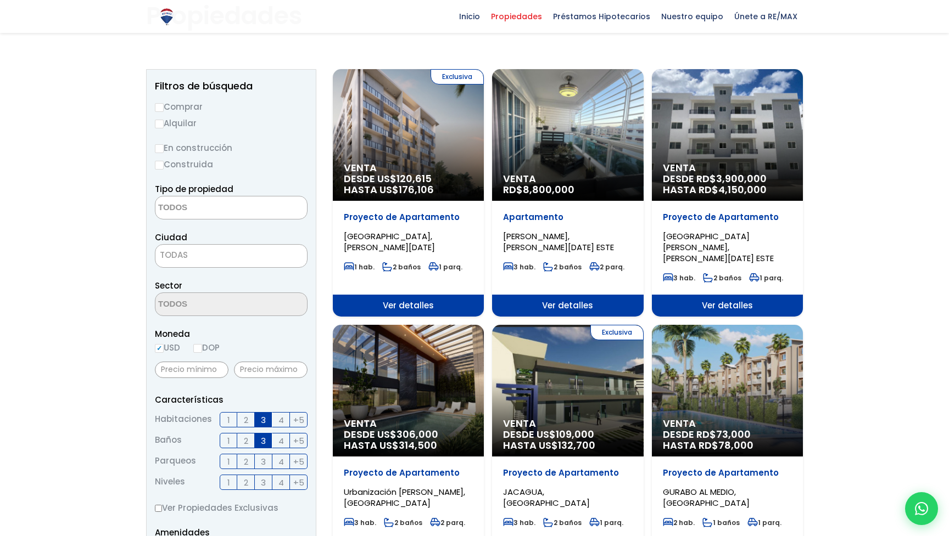
click at [0, 0] on input "2" at bounding box center [0, 0] width 0 height 0
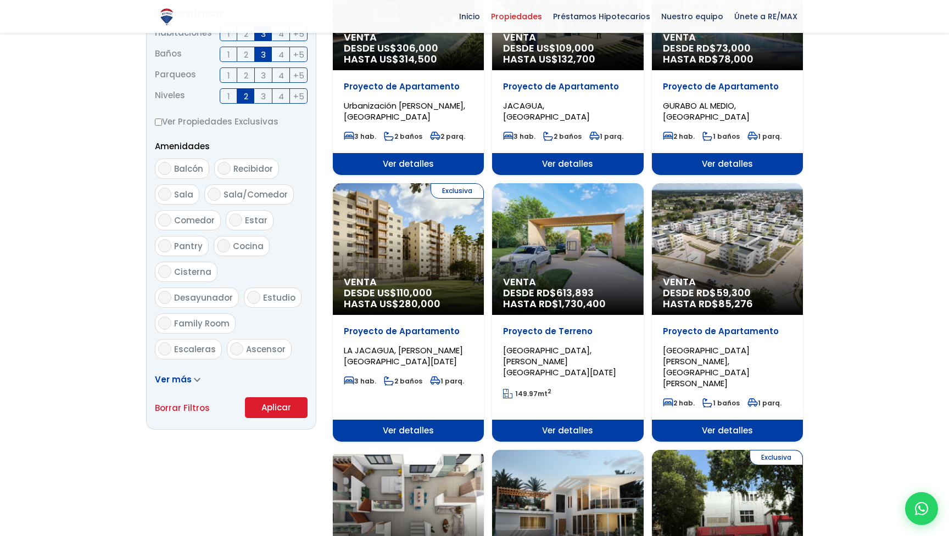
scroll to position [473, 0]
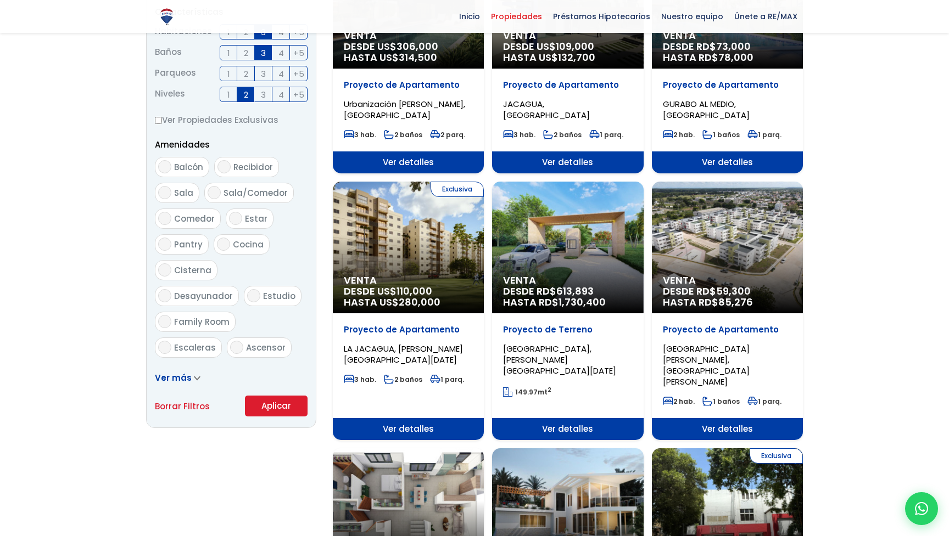
click at [269, 408] on button "Aplicar" at bounding box center [276, 406] width 63 height 21
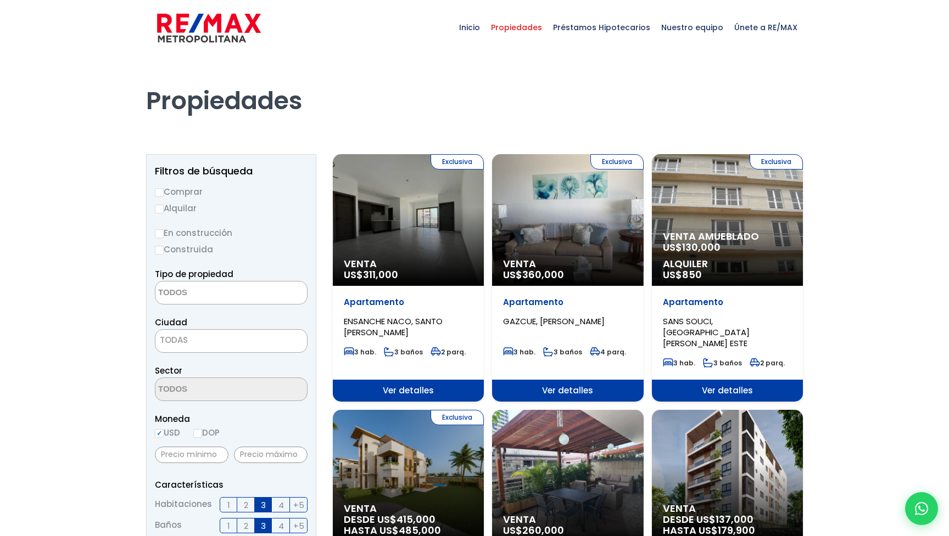
select select
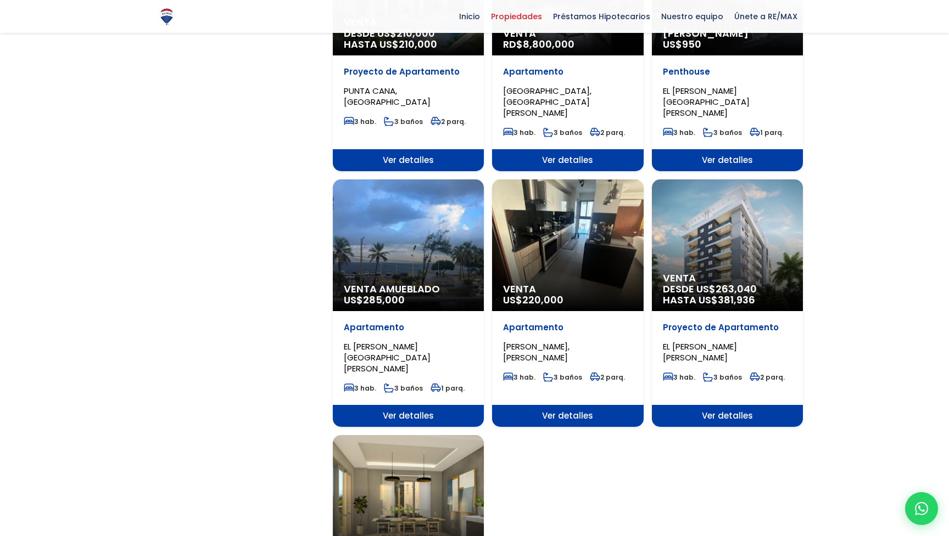
scroll to position [1011, 0]
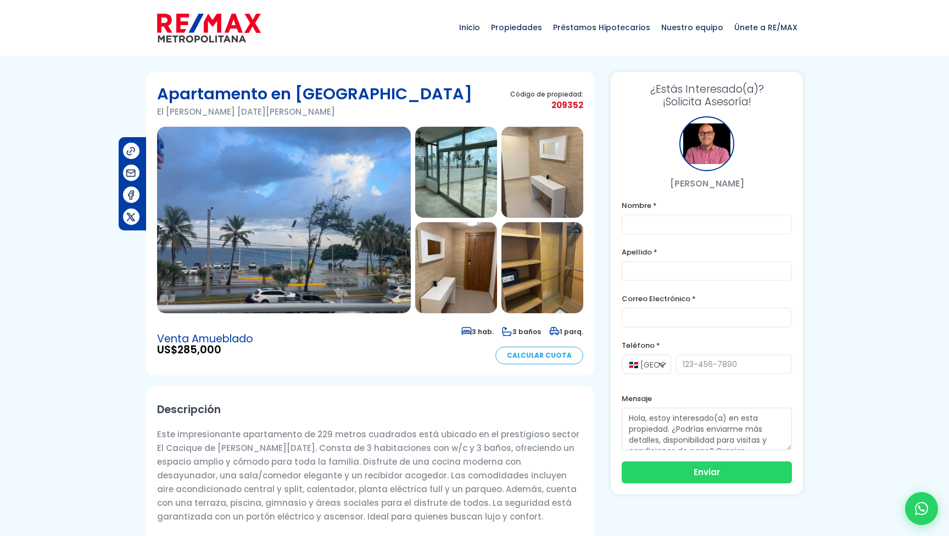
click at [447, 182] on img at bounding box center [456, 172] width 82 height 91
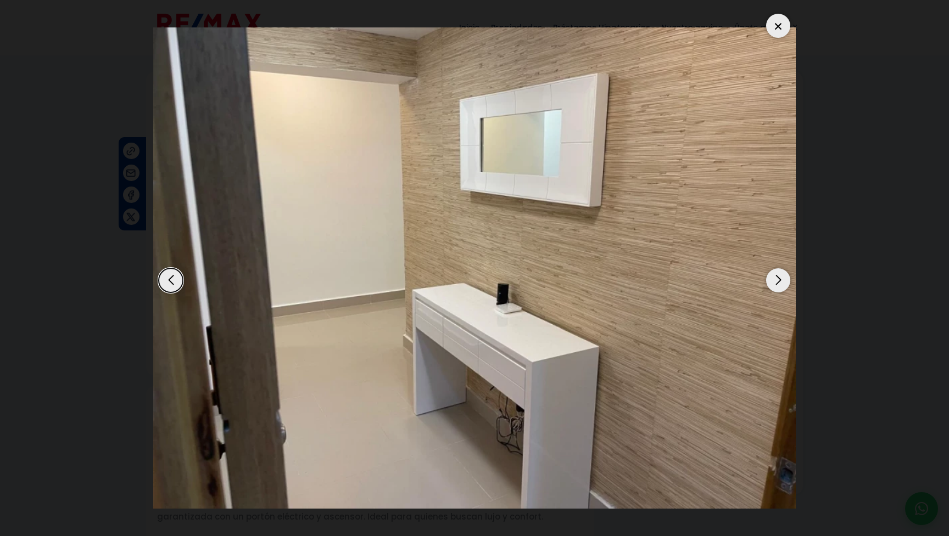
click at [774, 283] on div "Next slide" at bounding box center [778, 280] width 24 height 24
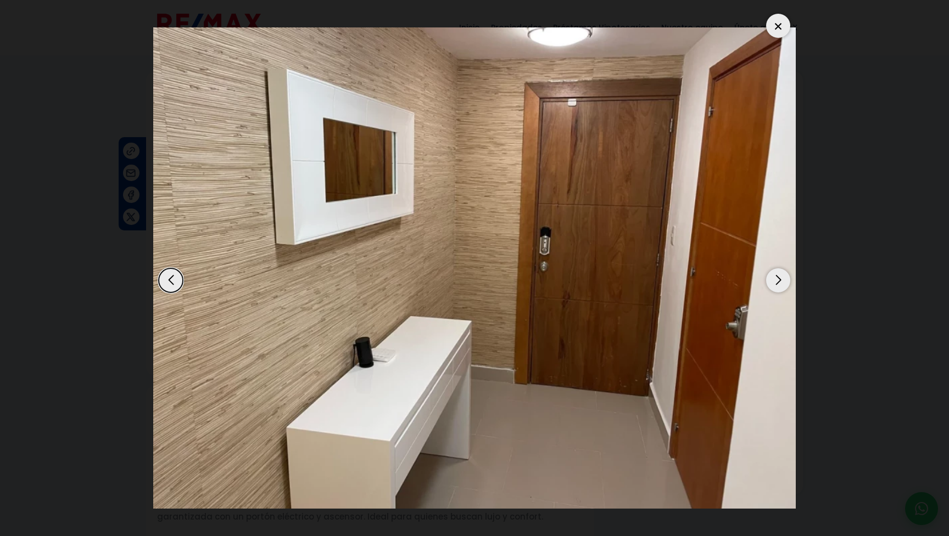
click at [774, 283] on div "Next slide" at bounding box center [778, 280] width 24 height 24
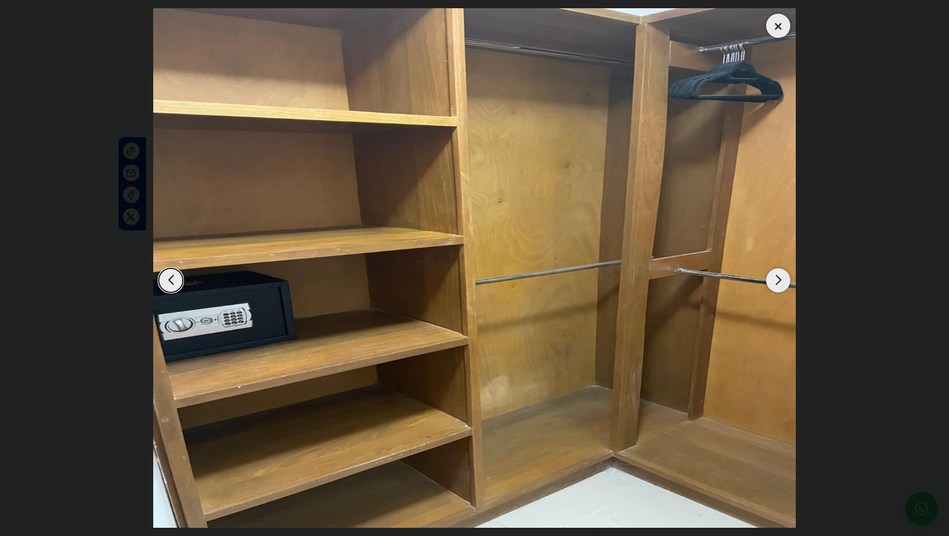
click at [774, 283] on div "Next slide" at bounding box center [778, 280] width 24 height 24
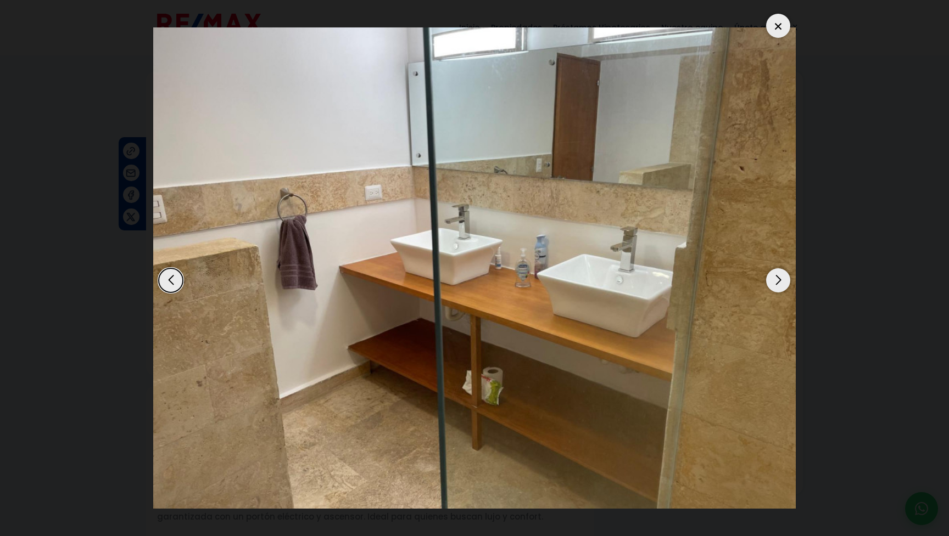
click at [774, 283] on div "Next slide" at bounding box center [778, 280] width 24 height 24
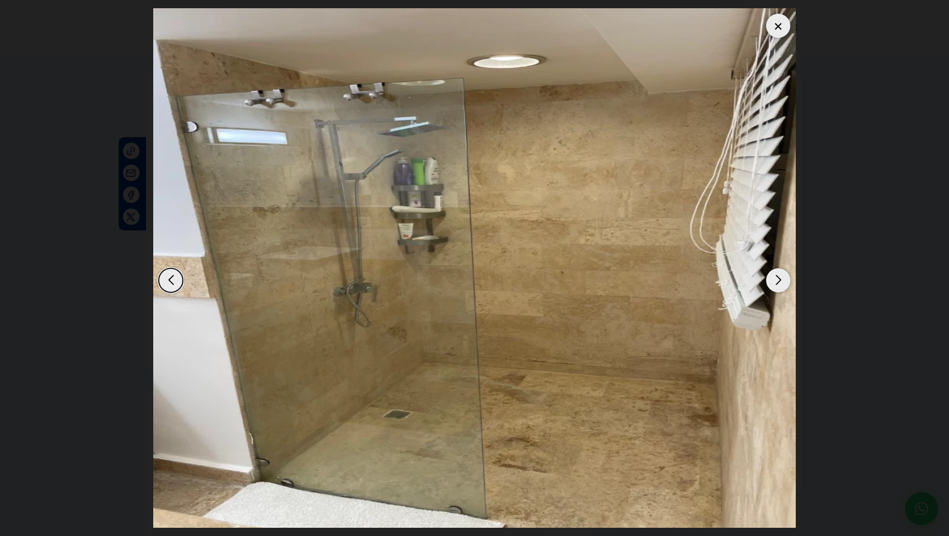
click at [774, 283] on div "Next slide" at bounding box center [778, 280] width 24 height 24
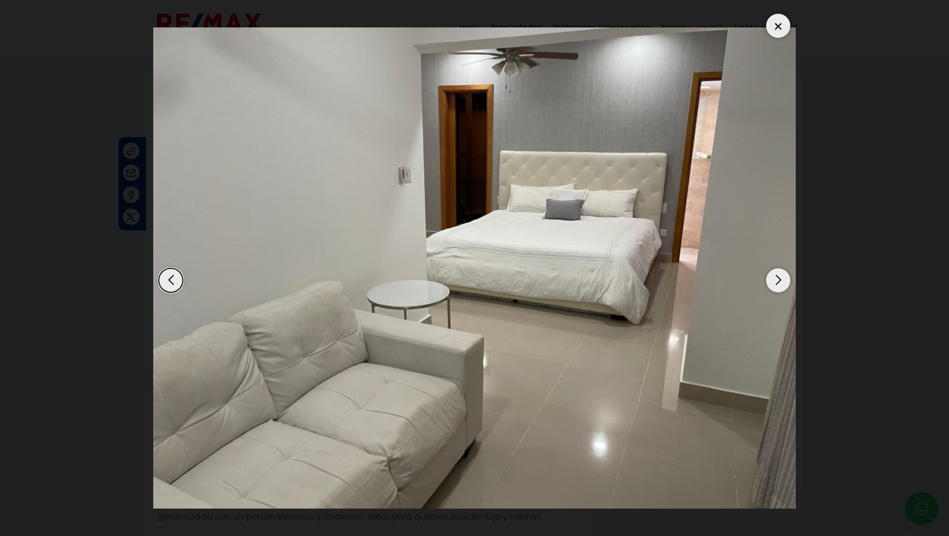
click at [774, 283] on div "Next slide" at bounding box center [778, 280] width 24 height 24
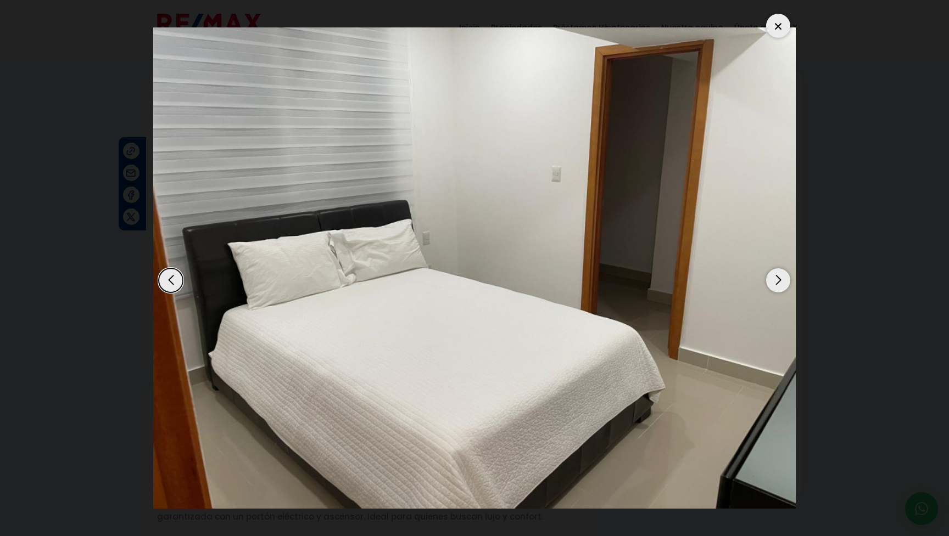
click at [774, 283] on div "Next slide" at bounding box center [778, 280] width 24 height 24
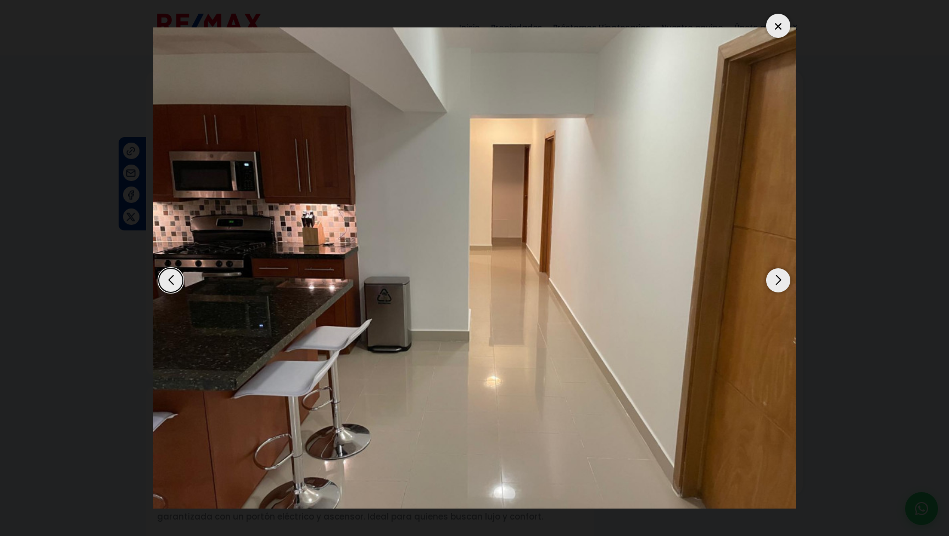
click at [774, 283] on div "Next slide" at bounding box center [778, 280] width 24 height 24
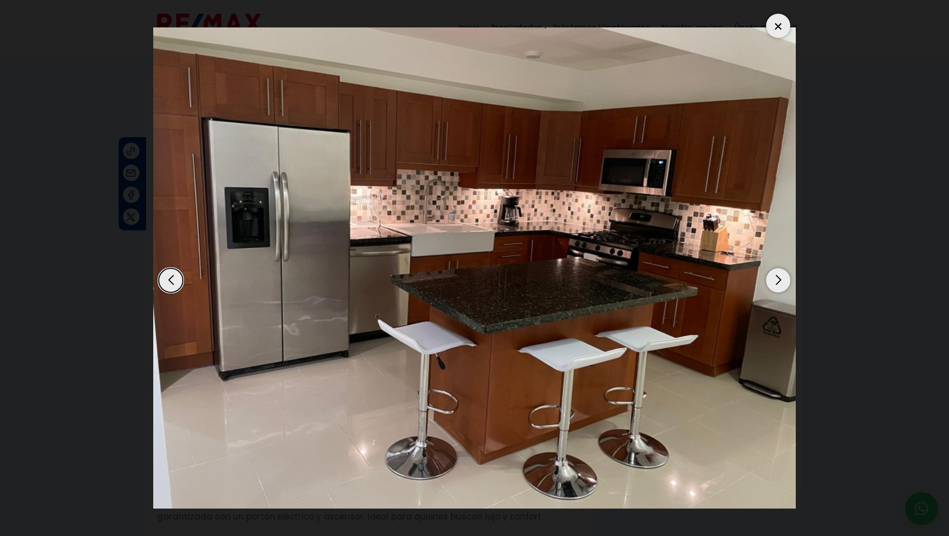
click at [774, 283] on div "Next slide" at bounding box center [778, 280] width 24 height 24
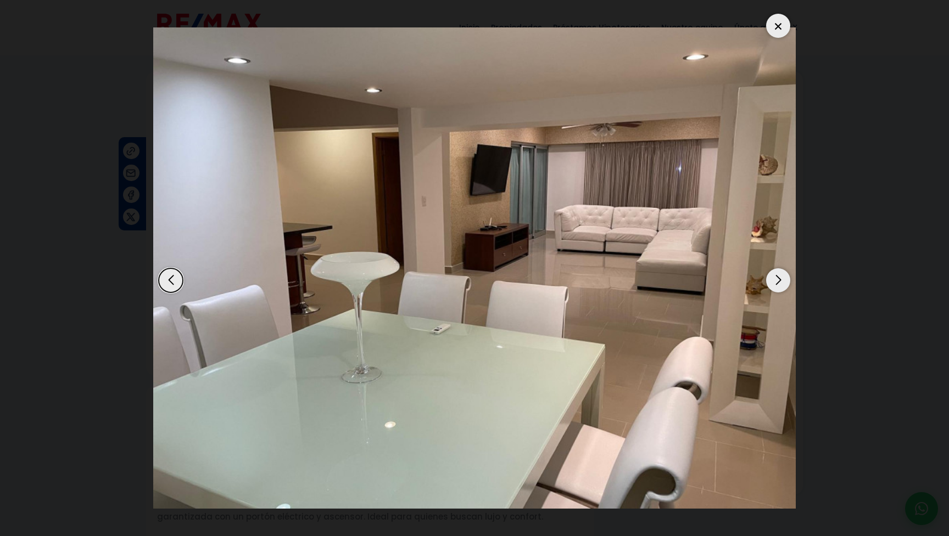
click at [774, 283] on div "Next slide" at bounding box center [778, 280] width 24 height 24
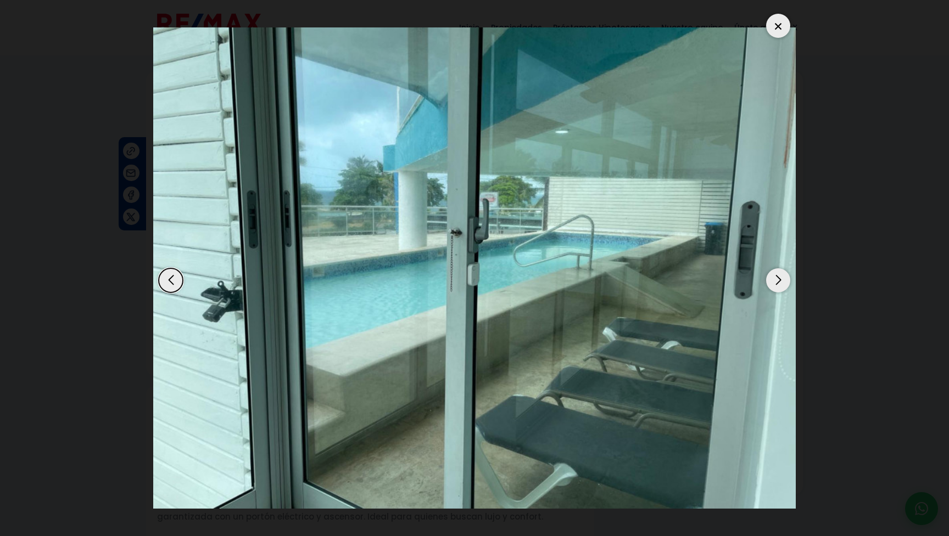
click at [774, 283] on div "Next slide" at bounding box center [778, 280] width 24 height 24
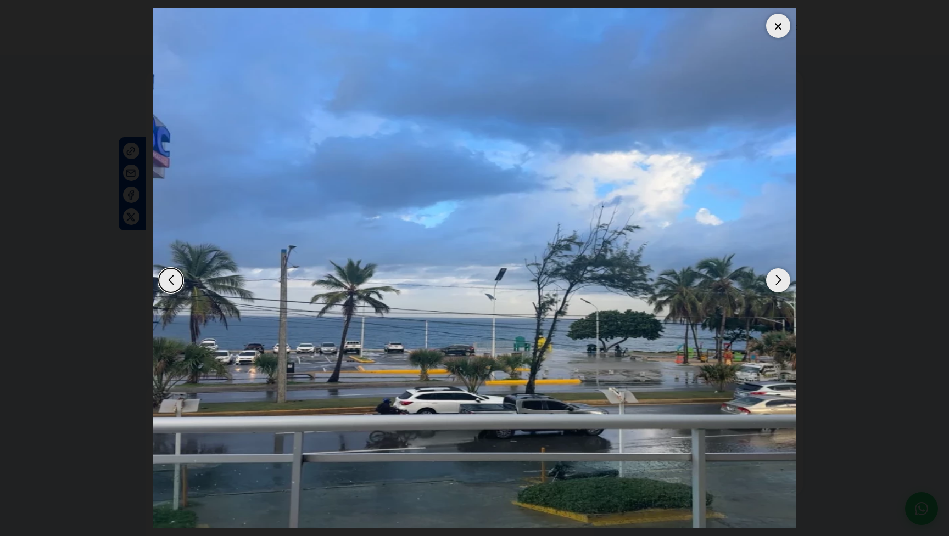
click at [774, 283] on div "Next slide" at bounding box center [778, 280] width 24 height 24
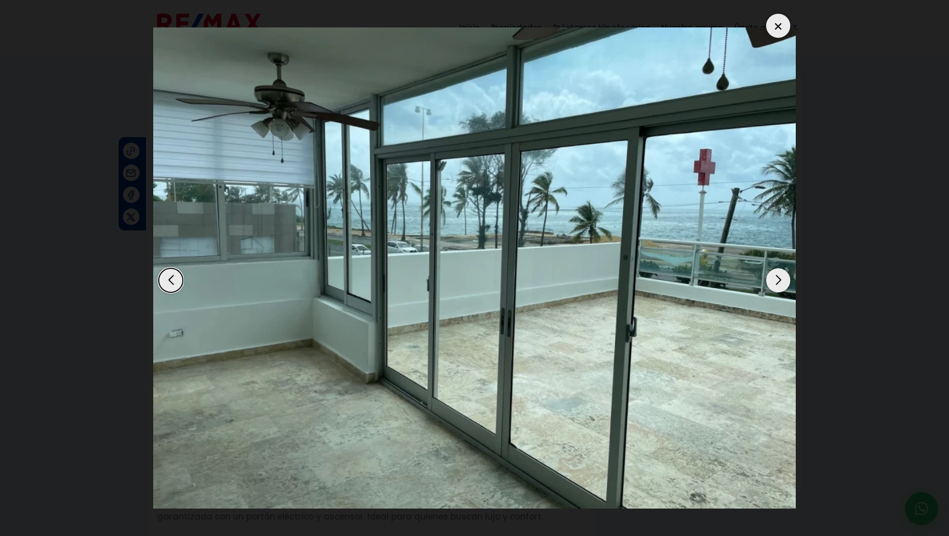
click at [782, 25] on div at bounding box center [778, 26] width 24 height 24
